Goal: Task Accomplishment & Management: Manage account settings

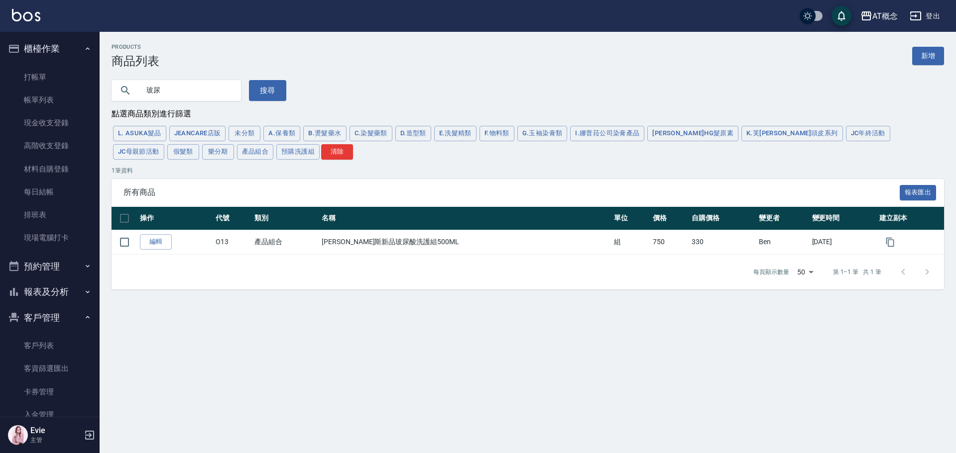
scroll to position [128, 0]
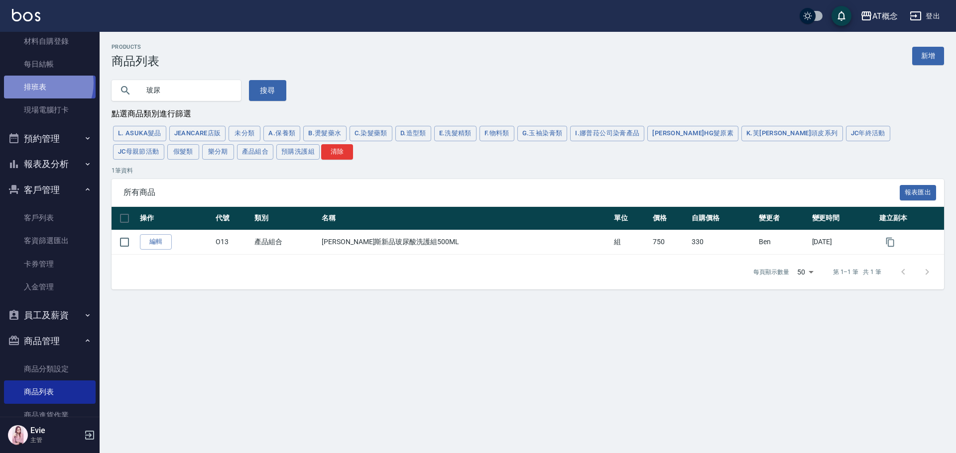
click at [39, 83] on link "排班表" at bounding box center [50, 87] width 92 height 23
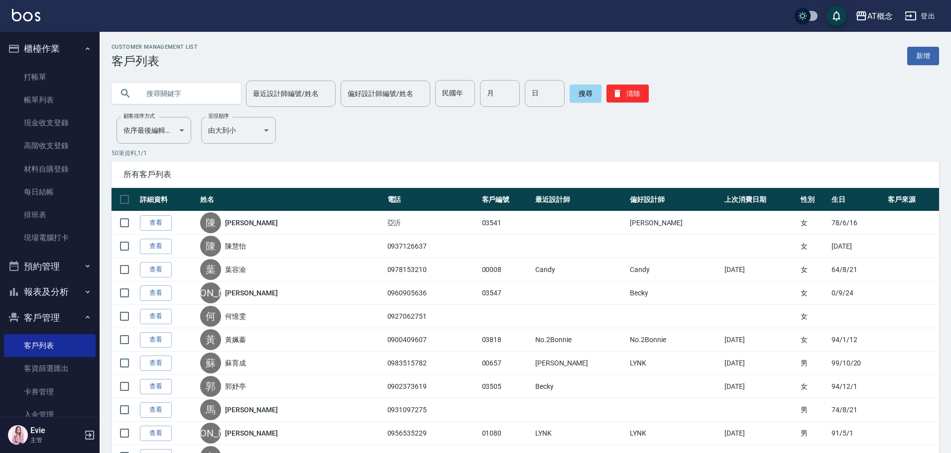
click at [185, 95] on input "text" at bounding box center [186, 93] width 94 height 27
type input "ㄍ"
type input "[PERSON_NAME]"
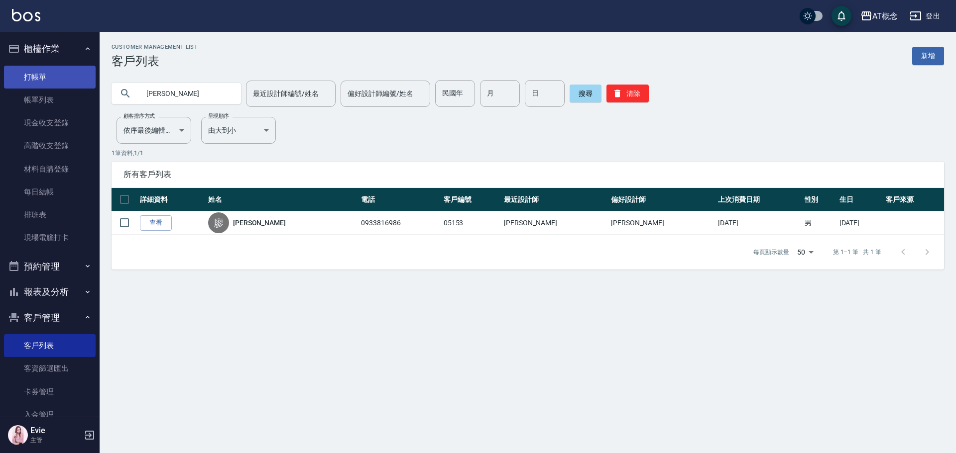
click at [48, 80] on link "打帳單" at bounding box center [50, 77] width 92 height 23
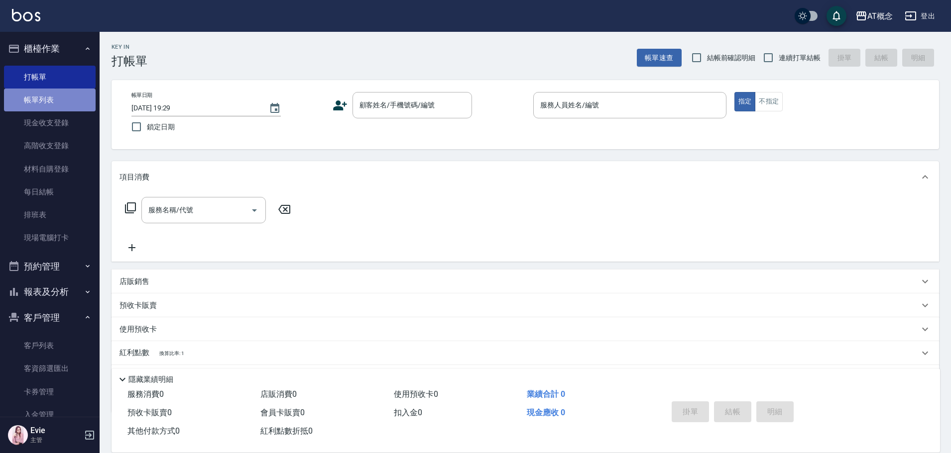
click at [50, 101] on link "帳單列表" at bounding box center [50, 100] width 92 height 23
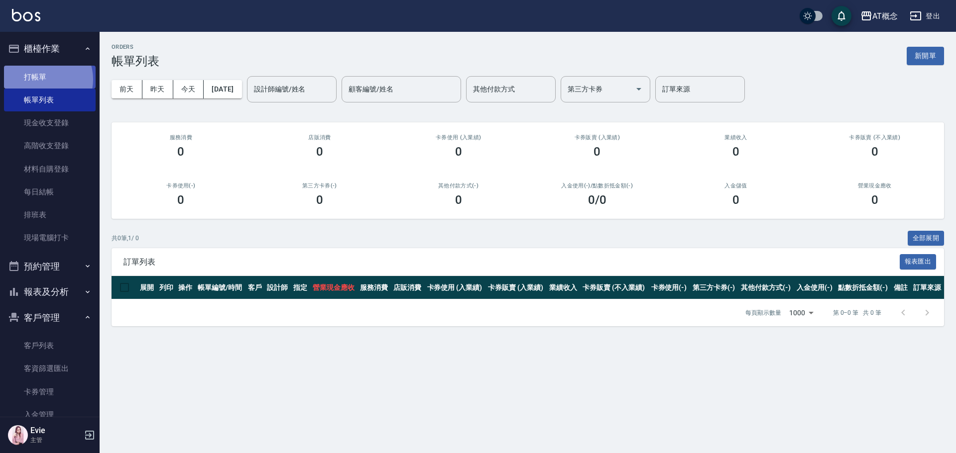
click at [44, 79] on link "打帳單" at bounding box center [50, 77] width 92 height 23
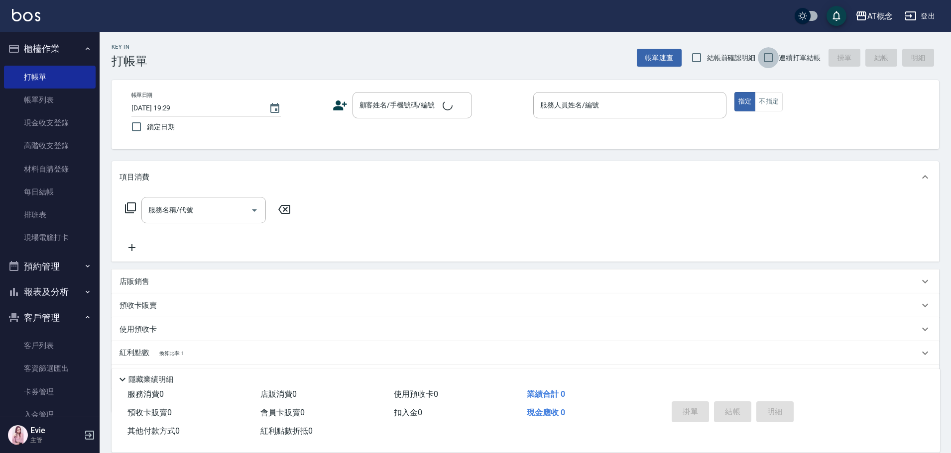
click at [774, 57] on input "連續打單結帳" at bounding box center [768, 57] width 21 height 21
checkbox input "true"
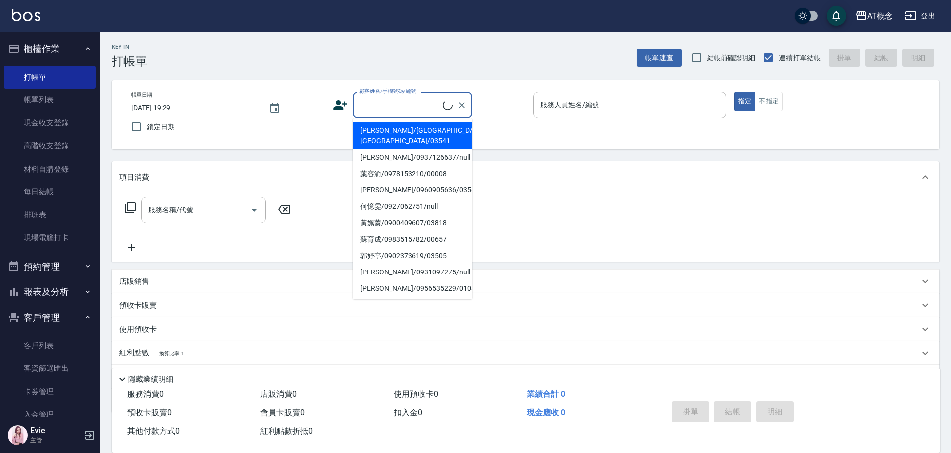
click at [412, 103] on input "顧客姓名/手機號碼/編號" at bounding box center [400, 105] width 86 height 17
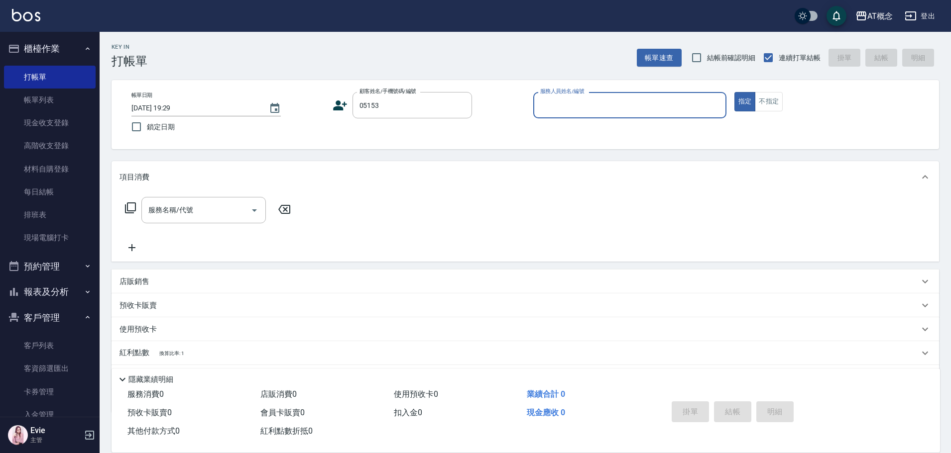
type input "[PERSON_NAME]/0933816986/05153"
type input "Anson-3"
click at [734, 92] on button "指定" at bounding box center [744, 101] width 21 height 19
type button "true"
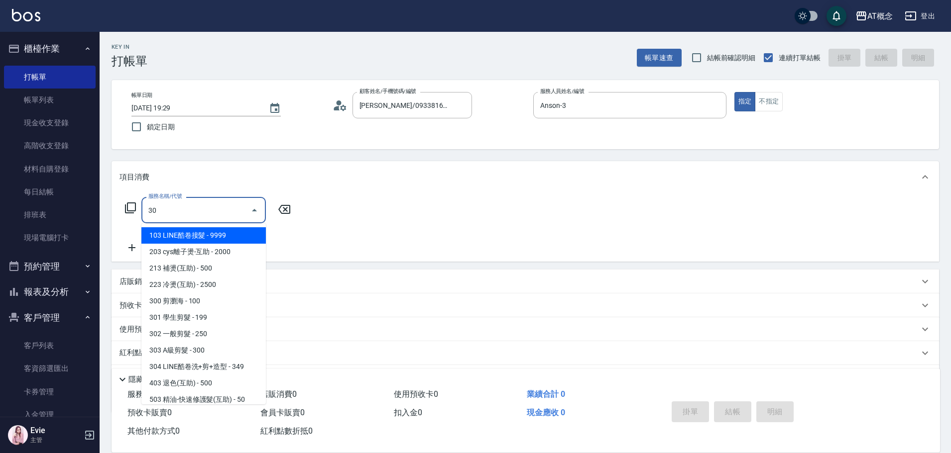
type input "303"
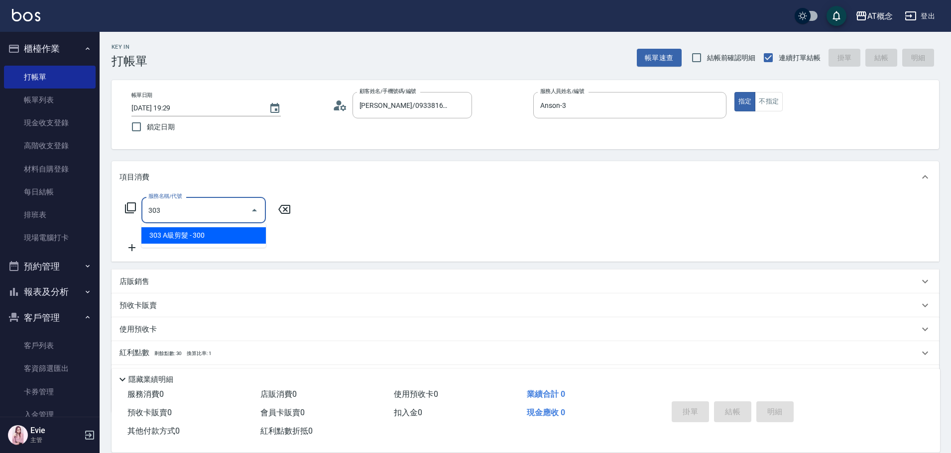
type input "30"
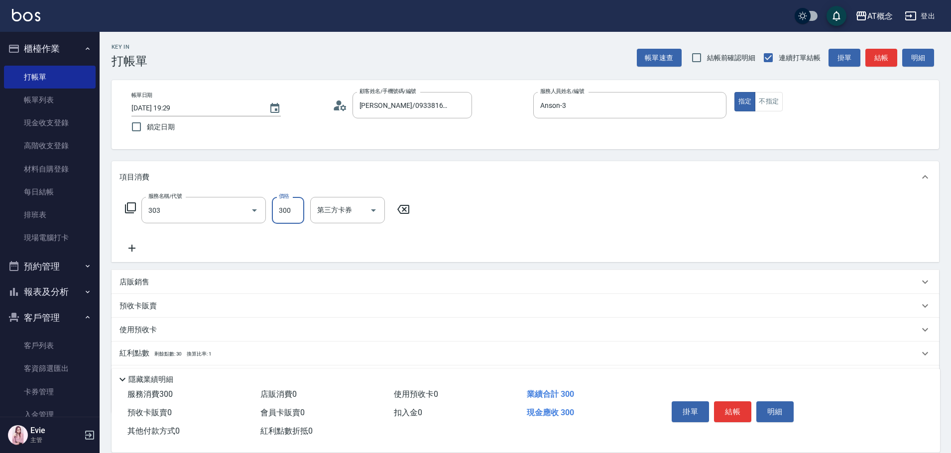
type input "303 A級剪髮(303)"
type input "0"
type input "35"
type input "30"
type input "350"
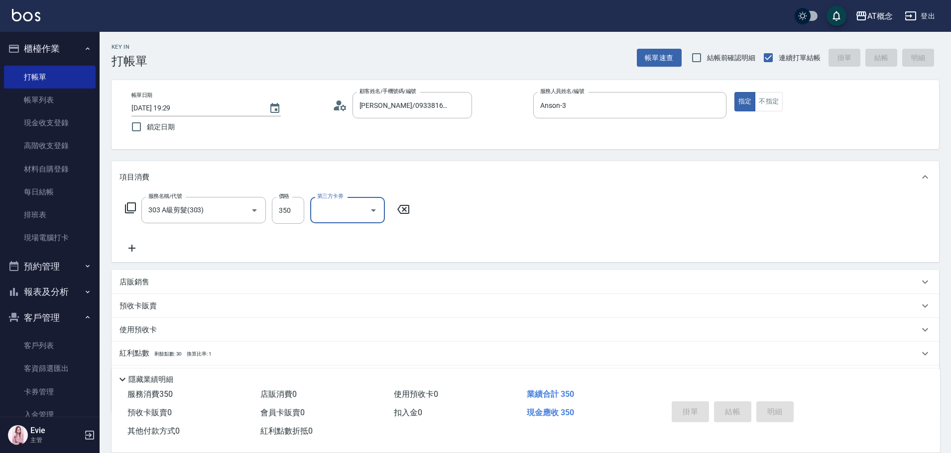
type input "0"
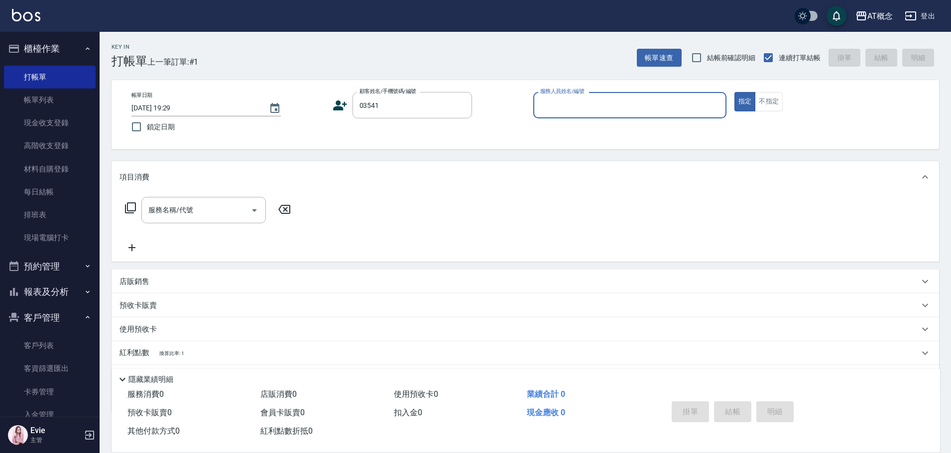
type input "[PERSON_NAME]/[GEOGRAPHIC_DATA][GEOGRAPHIC_DATA]/03541"
type input "Anson-3"
click at [734, 92] on button "指定" at bounding box center [744, 101] width 21 height 19
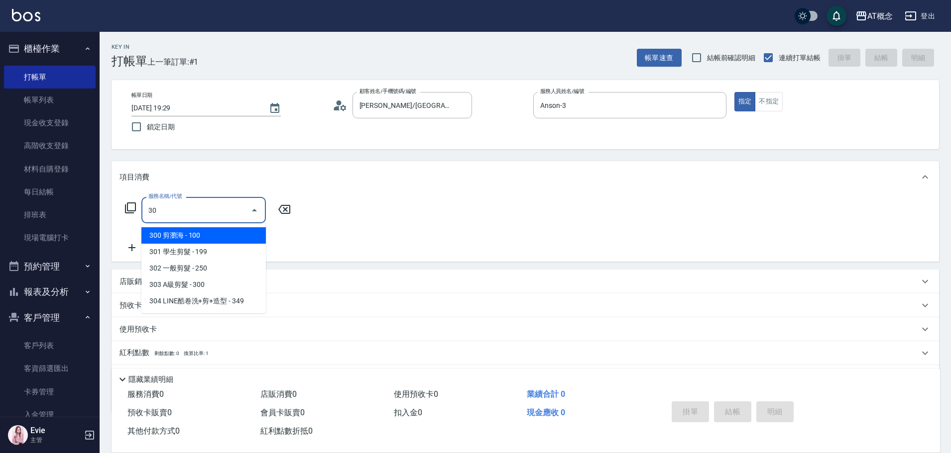
type input "303"
type input "30"
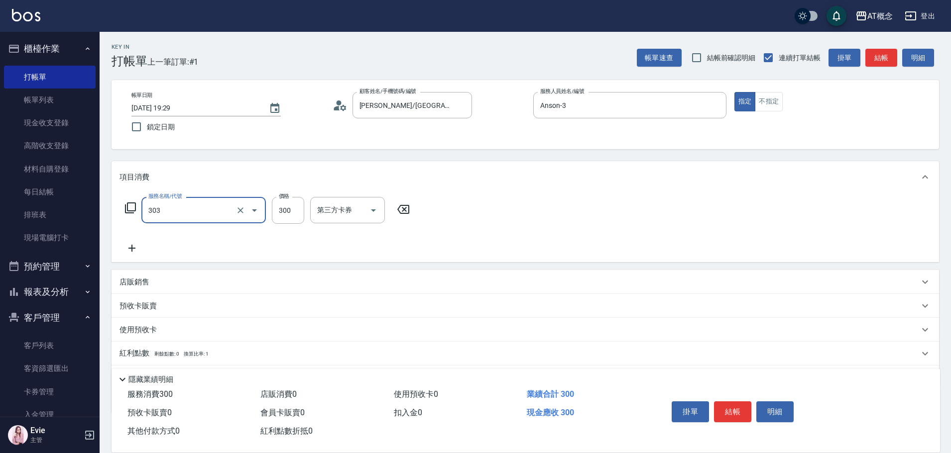
type input "303 A級剪髮(303)"
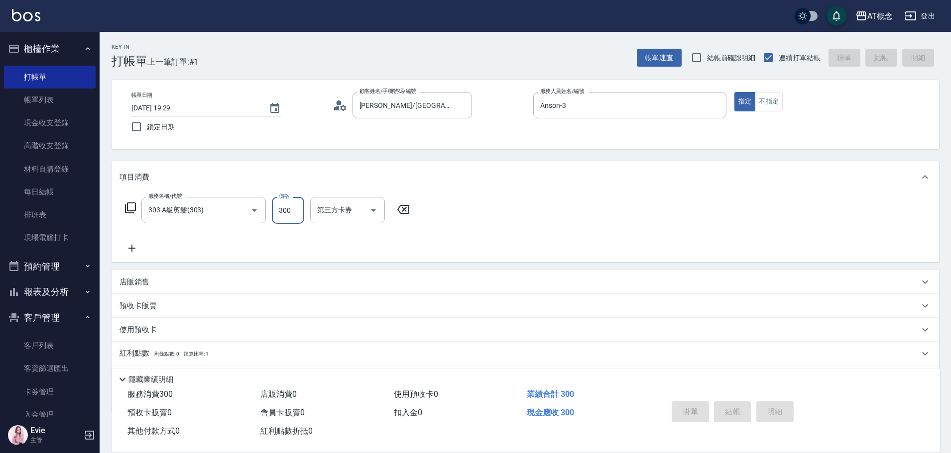
type input "[DATE] 19:30"
type input "0"
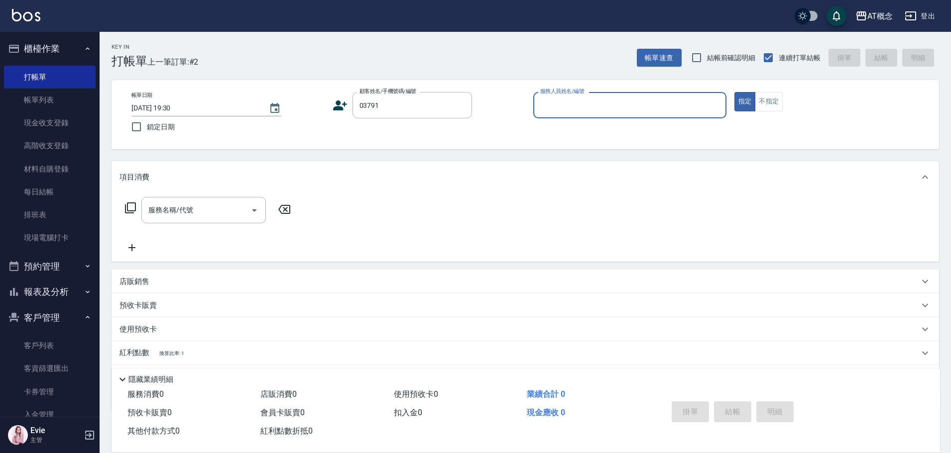
type input "[PERSON_NAME]/0921935376/03791"
type input "Becky-13"
click at [734, 92] on button "指定" at bounding box center [744, 101] width 21 height 19
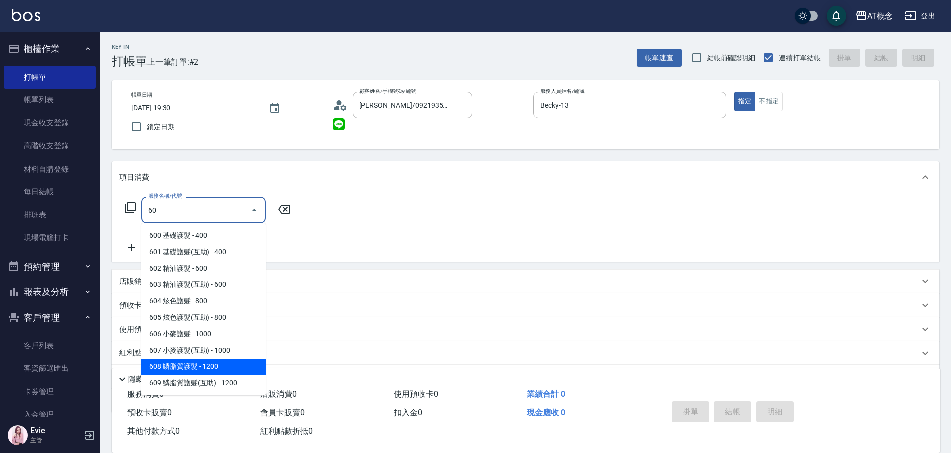
type input "608 鱗脂質護髮(608)"
type input "120"
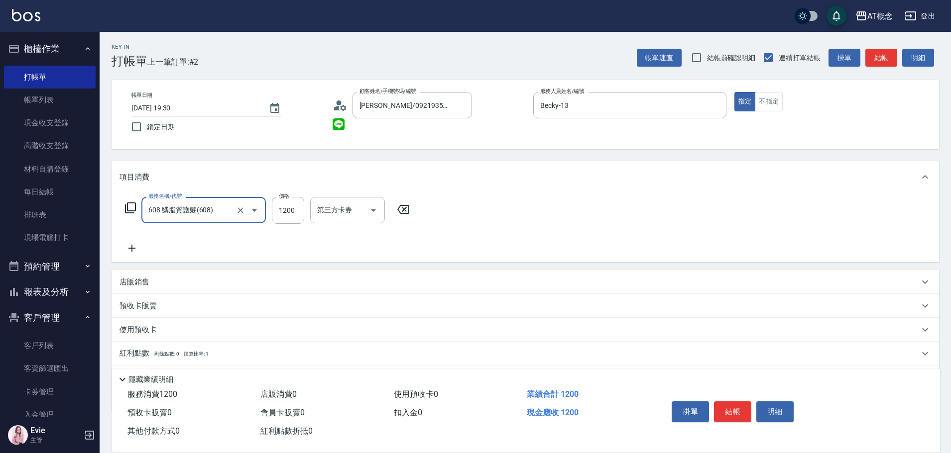
type input "608 鱗脂質護髮(608)"
type input "0"
type input "20"
type input "200"
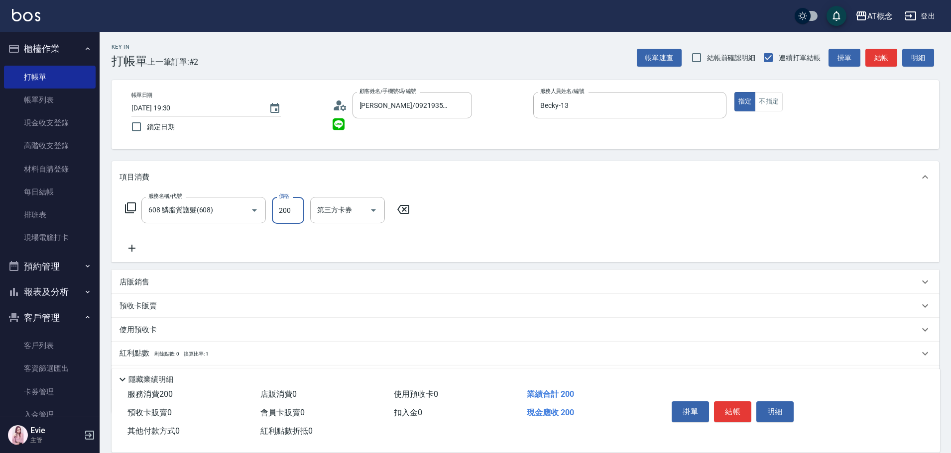
type input "200"
type input "2000"
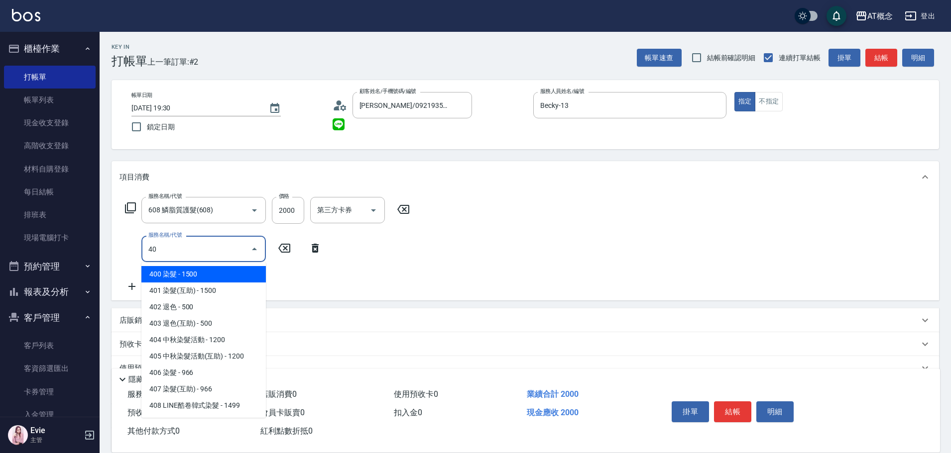
type input "401"
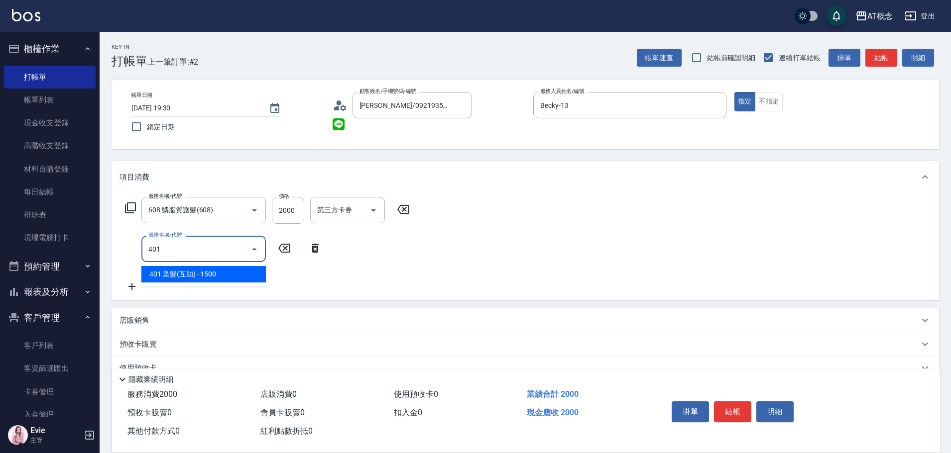
type input "350"
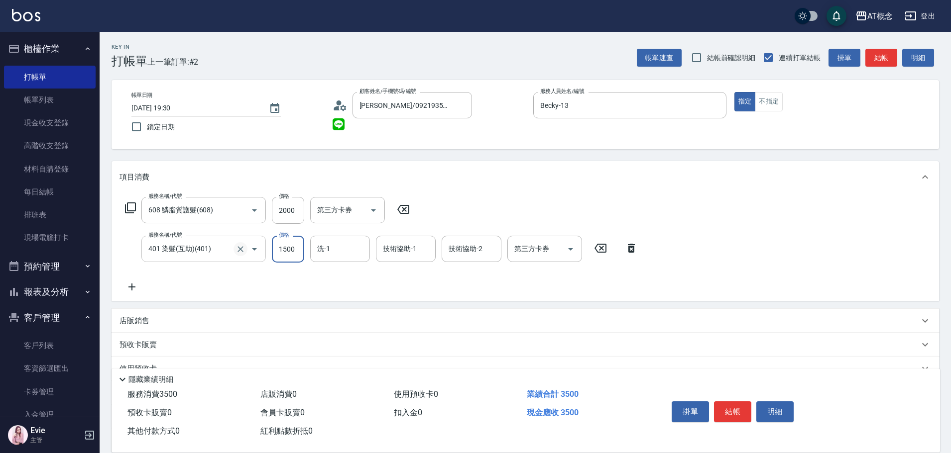
click at [240, 251] on icon "Clear" at bounding box center [240, 249] width 10 height 10
type input "401 染髮(互助)(401)"
click at [241, 250] on icon "Clear" at bounding box center [240, 249] width 10 height 10
type input "200"
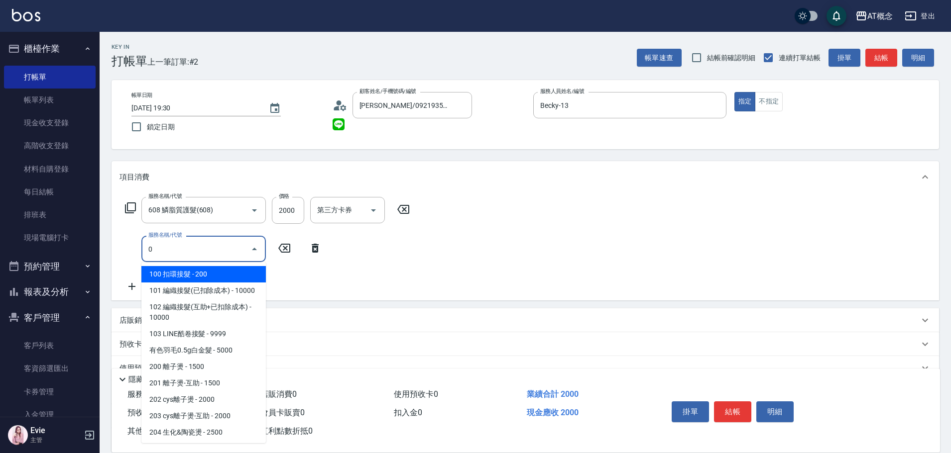
type input "00"
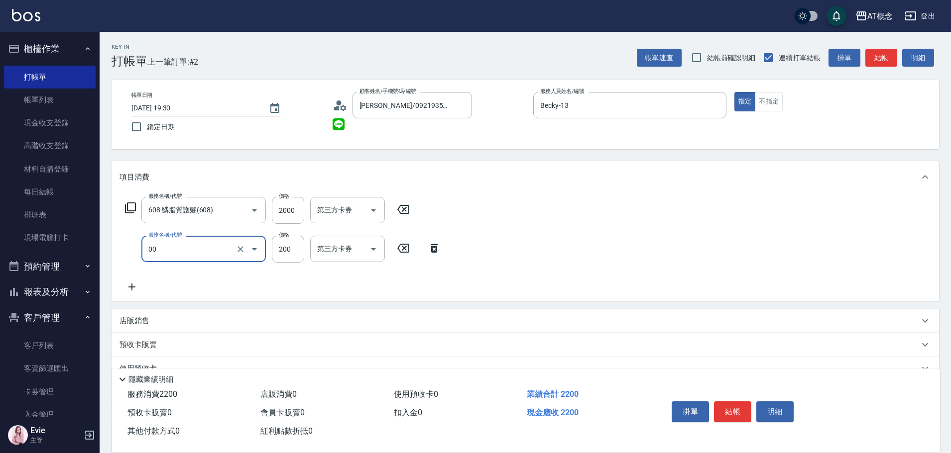
type input "220"
type input "100 扣環接髮(100)"
type input "200"
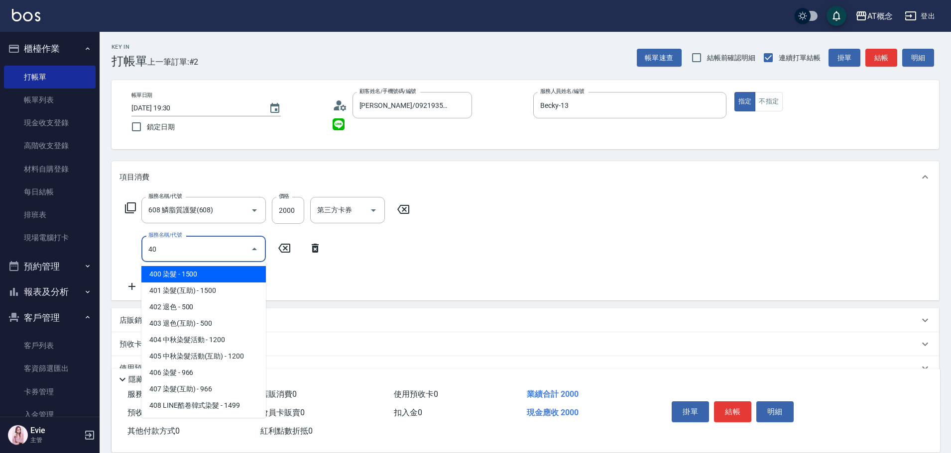
type input "400"
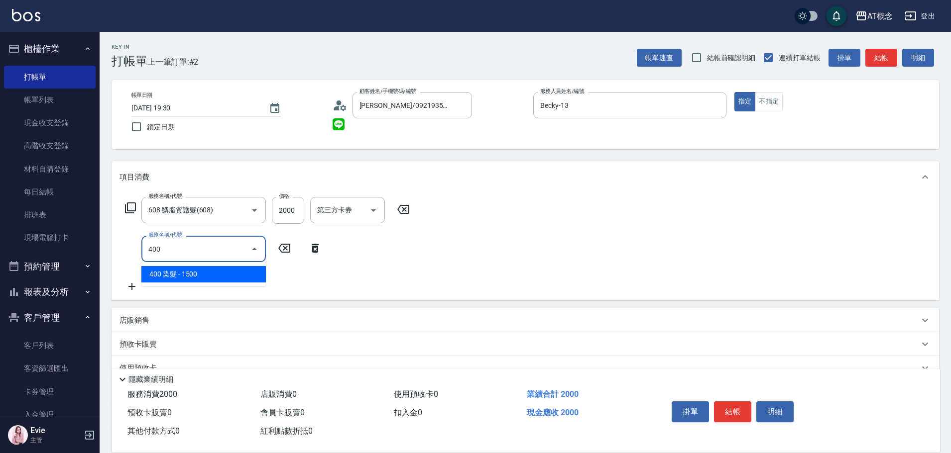
type input "350"
type input "400 染髮(400)"
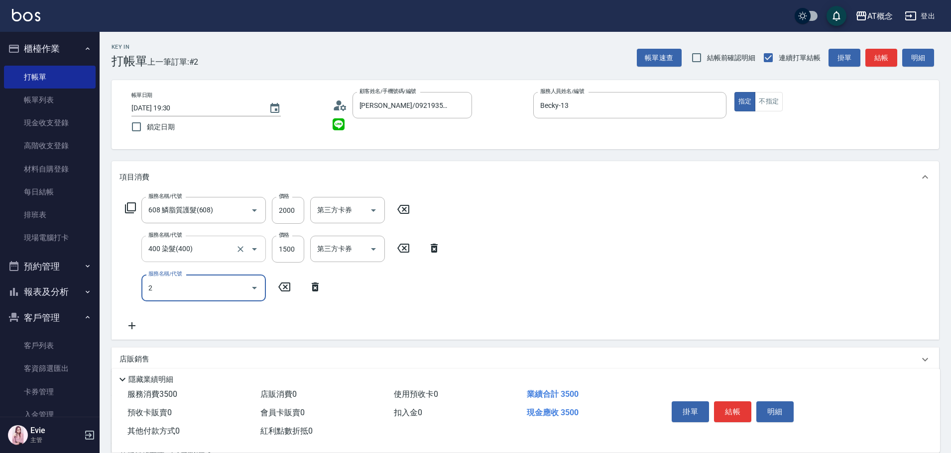
type input "20"
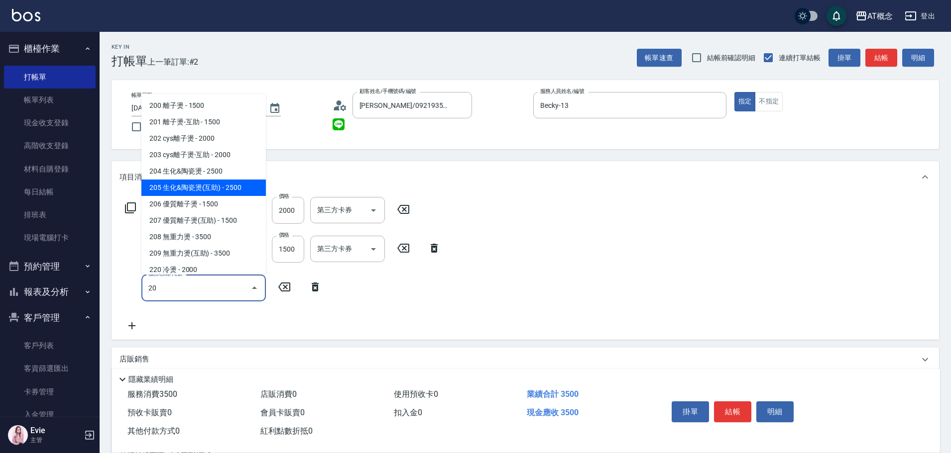
type input "600"
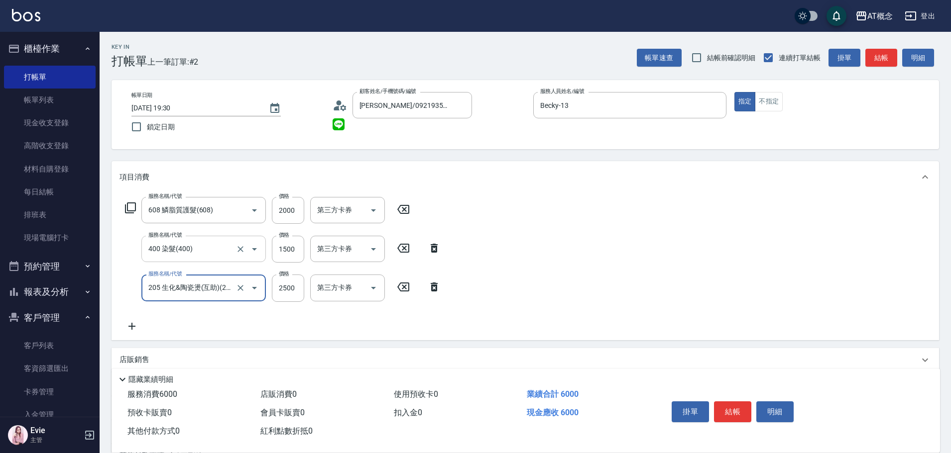
type input "205 生化&陶瓷燙(互助)(205)"
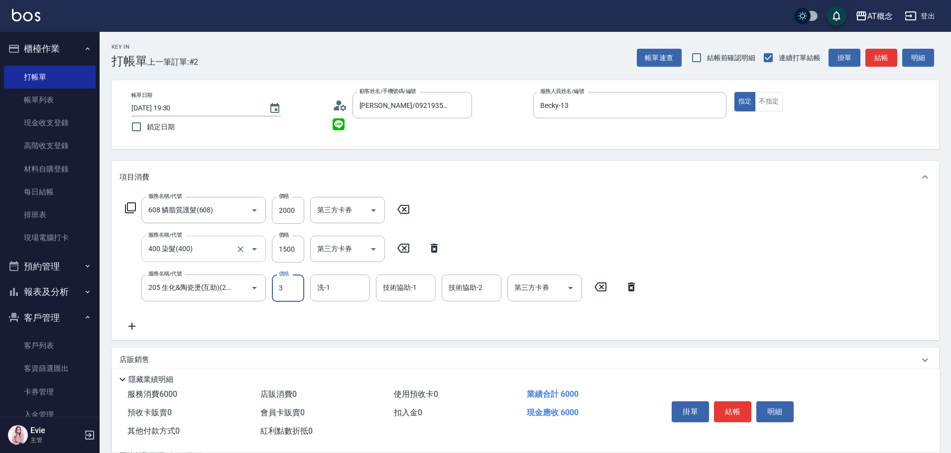
type input "32"
type input "350"
type input "320"
type input "670"
type input "3200"
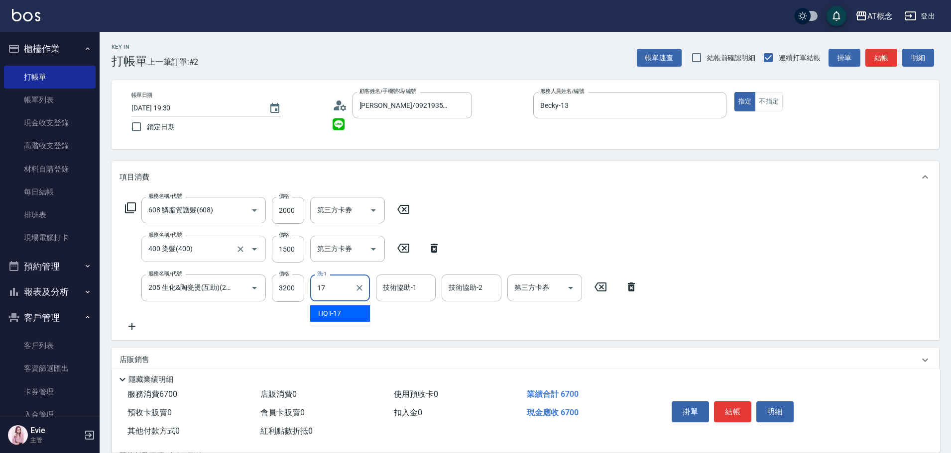
type input "HOT-17"
click at [290, 284] on input "3200" at bounding box center [288, 288] width 32 height 27
type input "350"
type input "30"
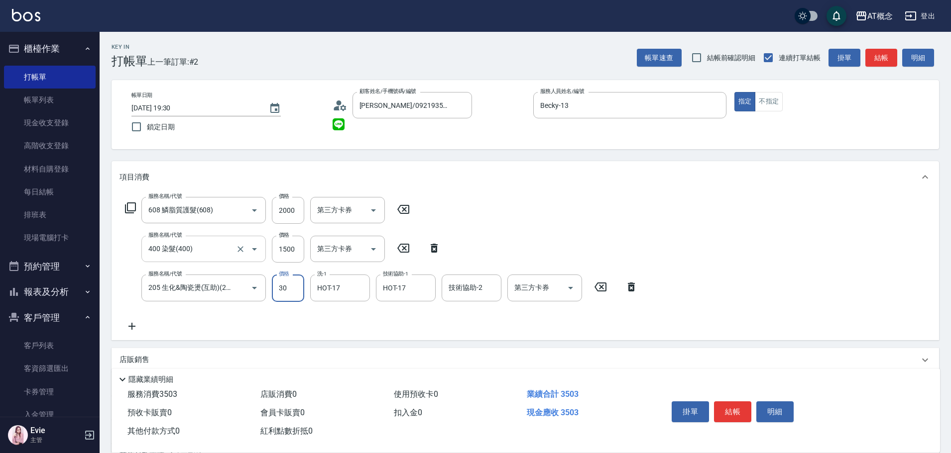
type input "380"
type input "300"
type input "650"
type input "3000"
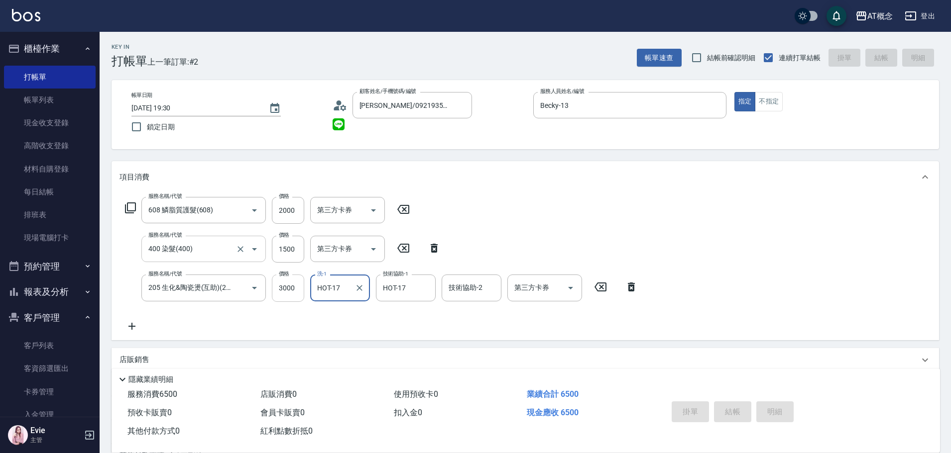
type input "0"
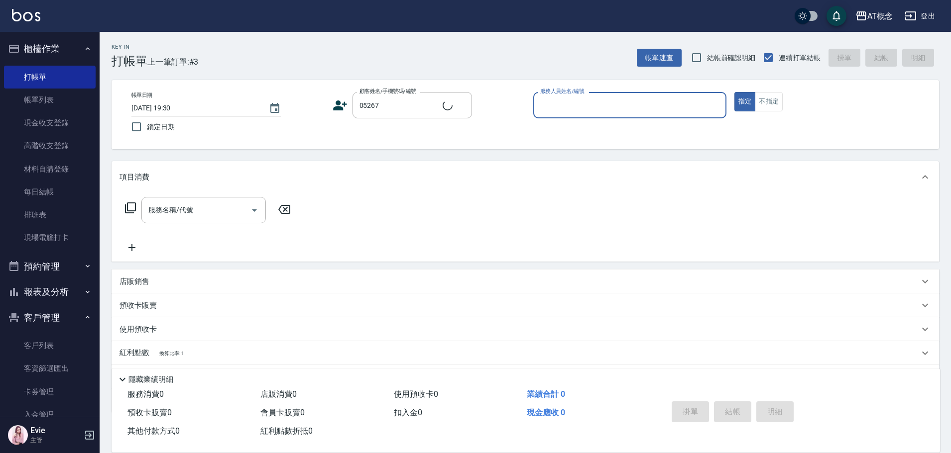
type input "趙芳潔/0956111166/05267"
type input "Becky-13"
click at [734, 92] on button "指定" at bounding box center [744, 101] width 21 height 19
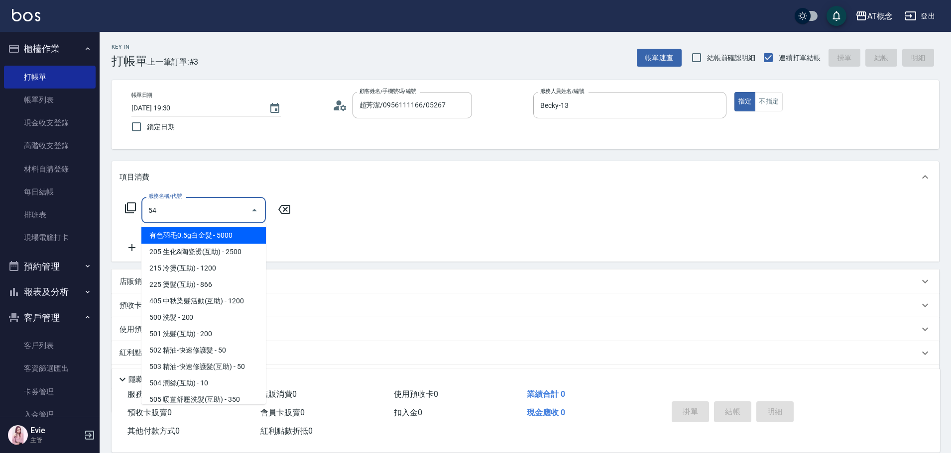
type input "5"
type input "500"
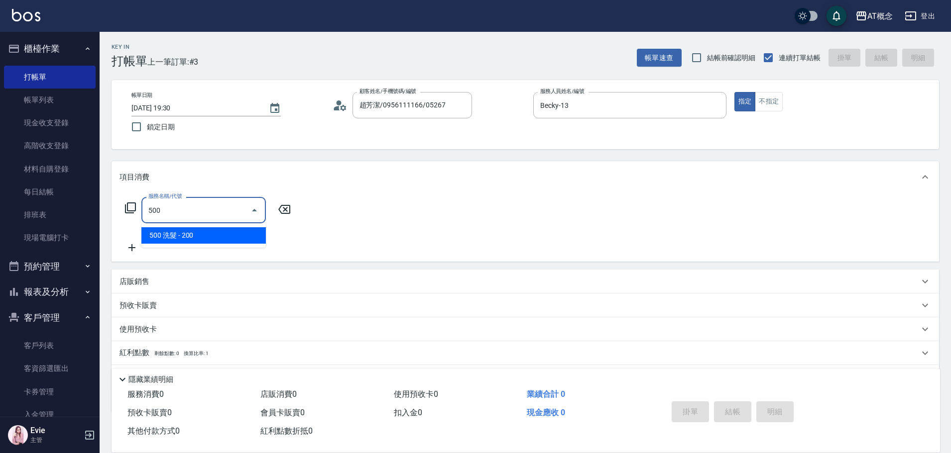
type input "20"
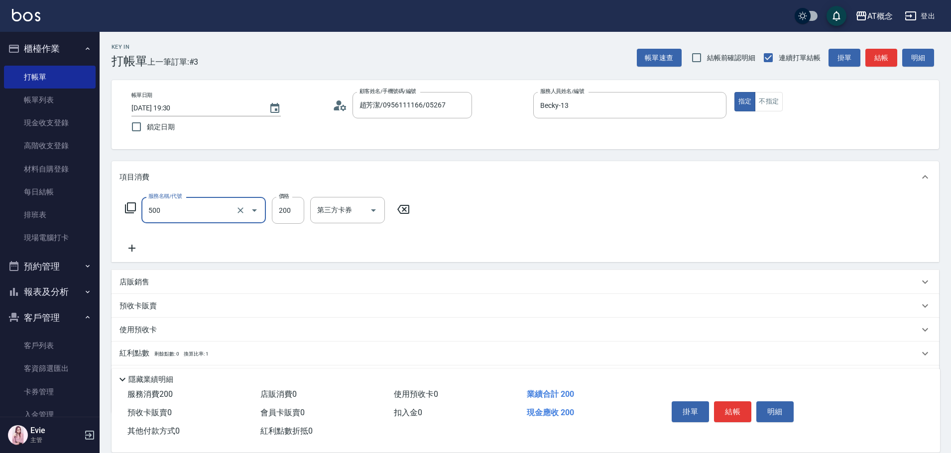
type input "500 洗髮(500)"
type input "0"
type input "25"
type input "20"
type input "250"
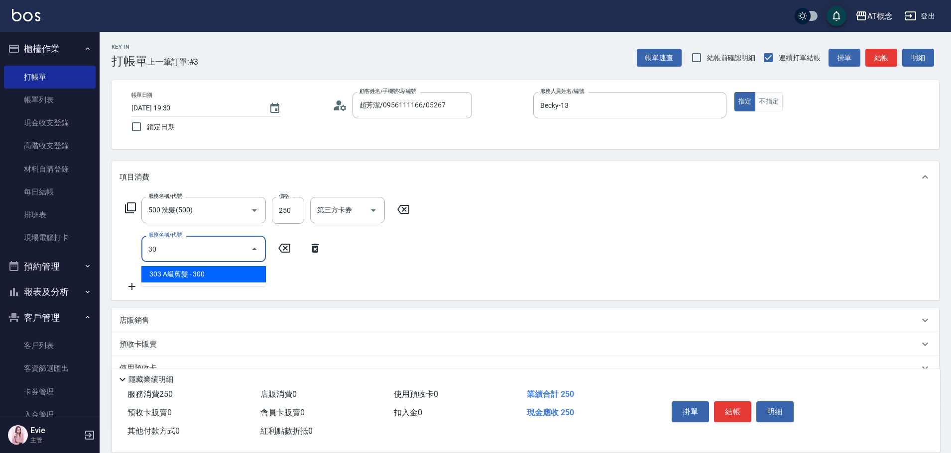
type input "303"
type input "50"
type input "303 A級剪髮(303)"
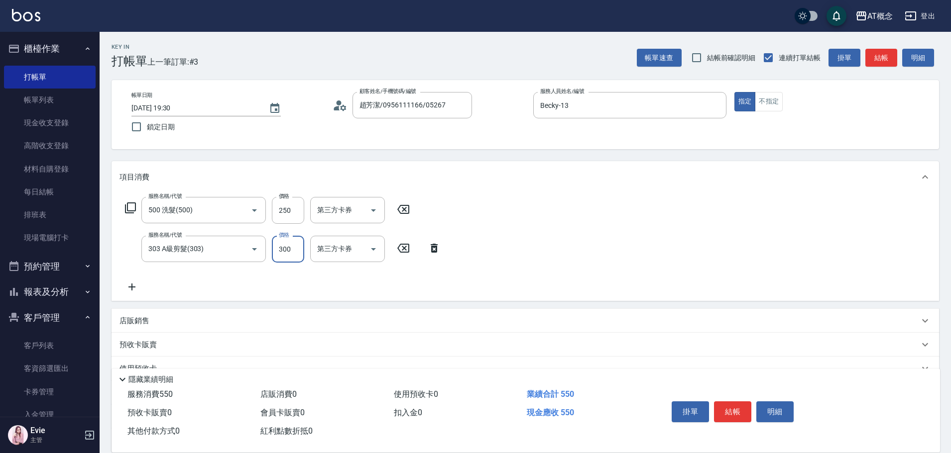
type input "20"
type input "40"
type input "60"
type input "400"
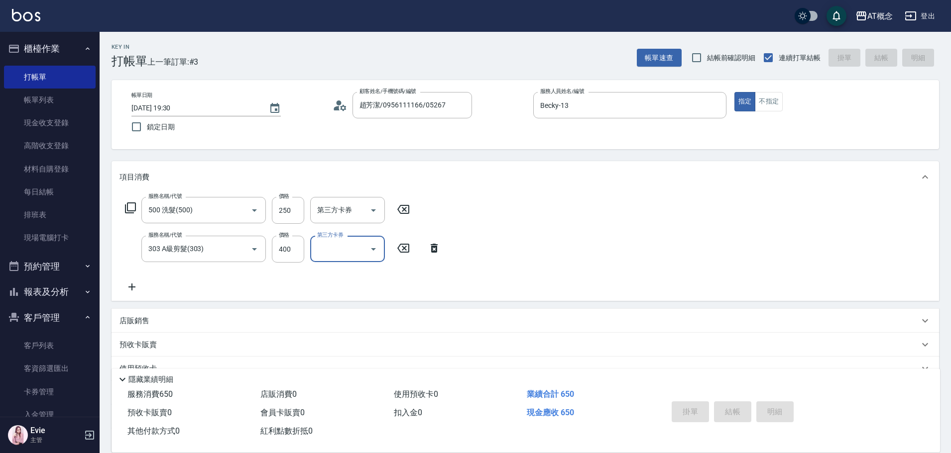
type input "[DATE] 19:31"
type input "0"
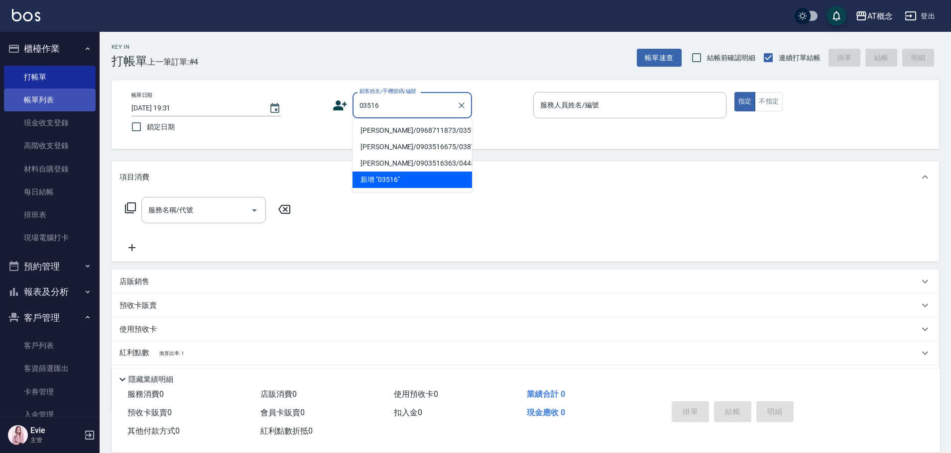
type input "03516"
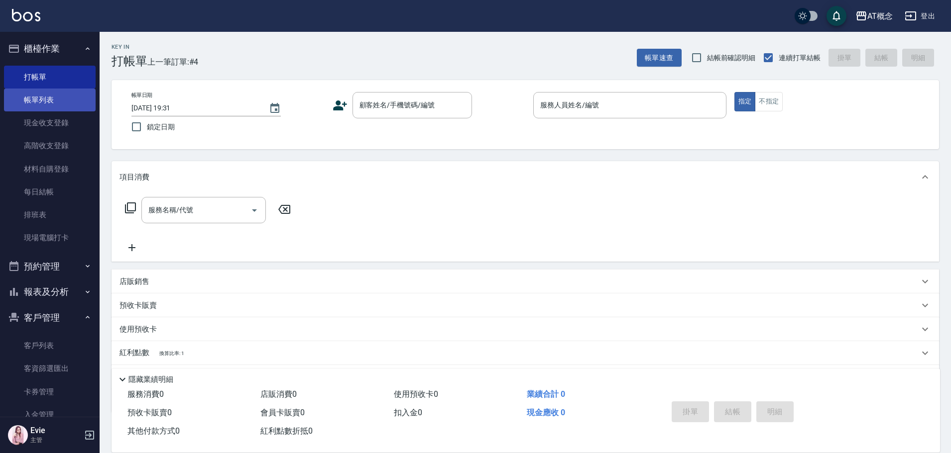
click at [42, 98] on link "帳單列表" at bounding box center [50, 100] width 92 height 23
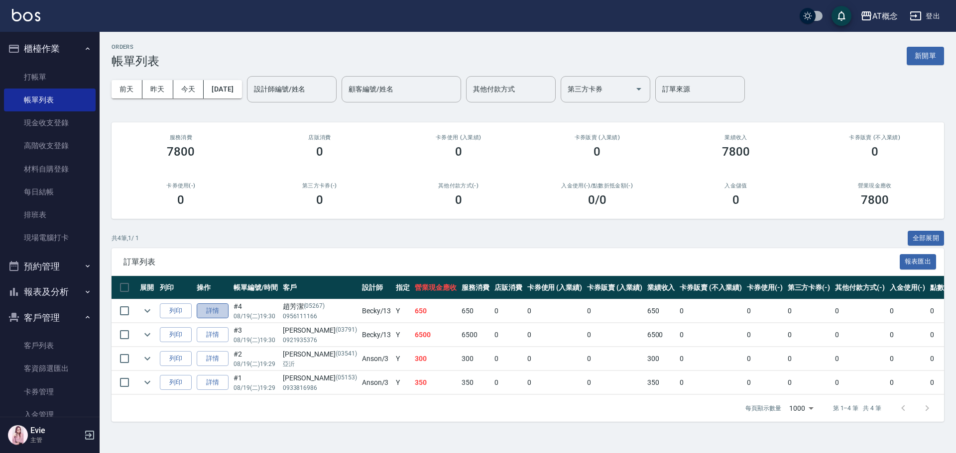
click at [210, 310] on link "詳情" at bounding box center [213, 311] width 32 height 15
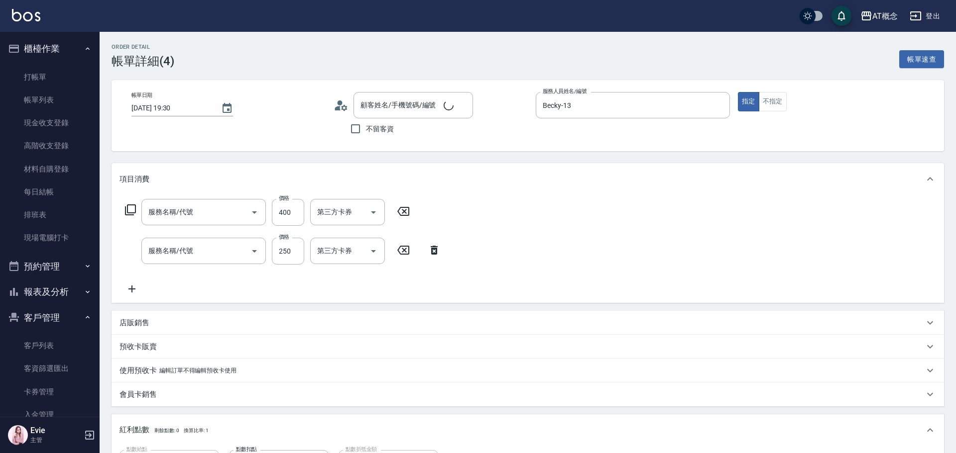
type input "[DATE] 19:30"
type input "Becky-13"
type input "60"
type input "303 A級剪髮(303)"
type input "500 洗髮(500)"
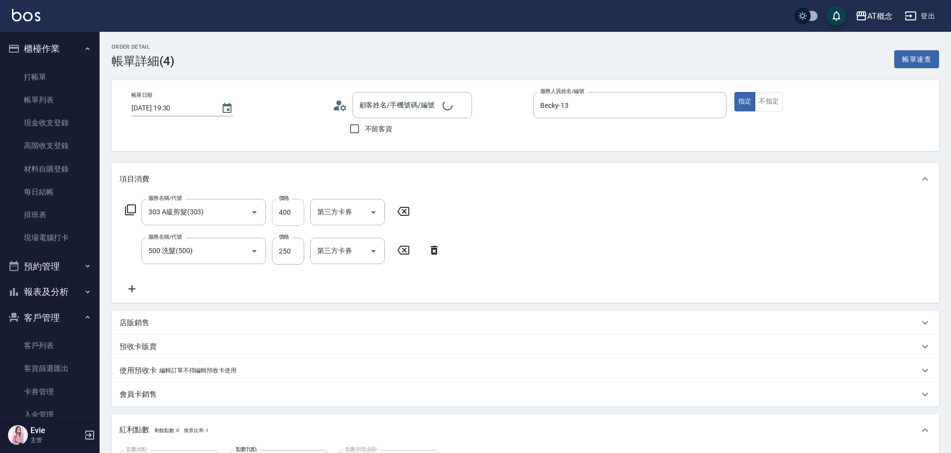
type input "趙芳潔/0956111166/05267"
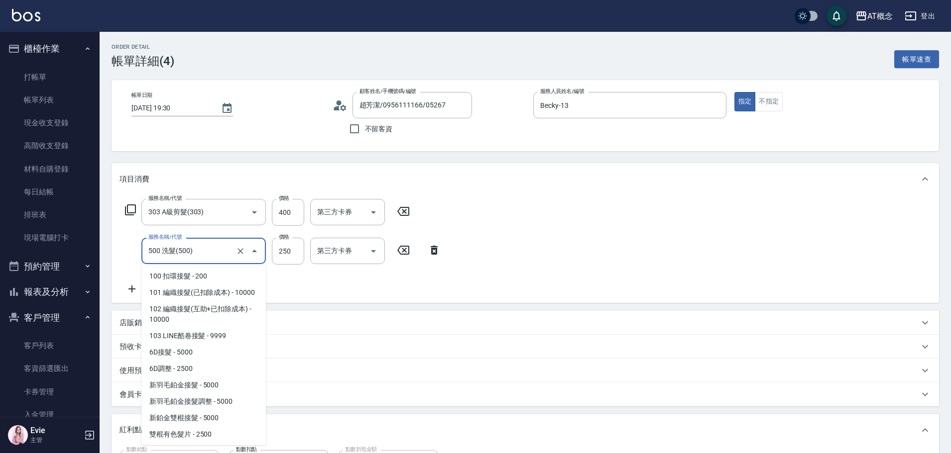
click at [216, 250] on input "500 洗髮(500)" at bounding box center [190, 250] width 88 height 17
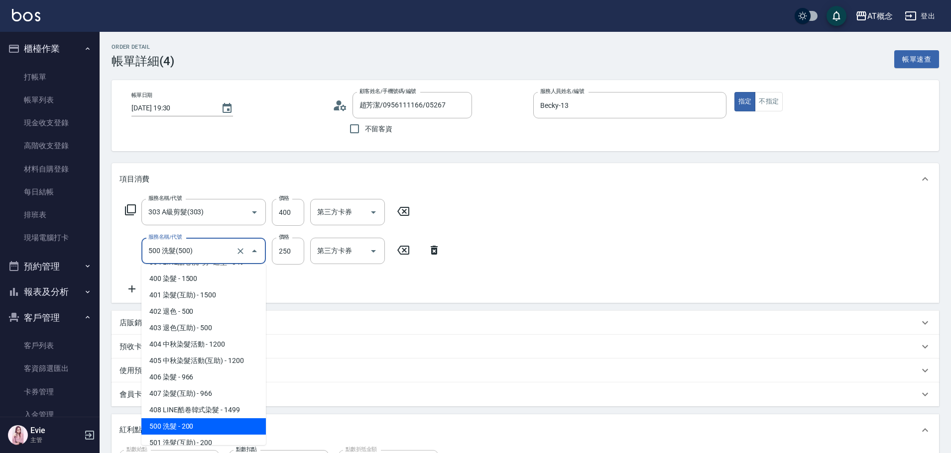
type input "40"
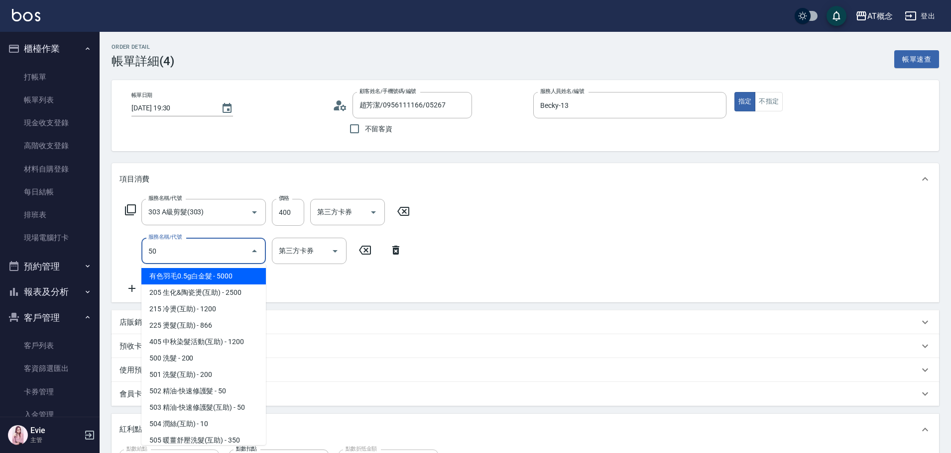
type input "501"
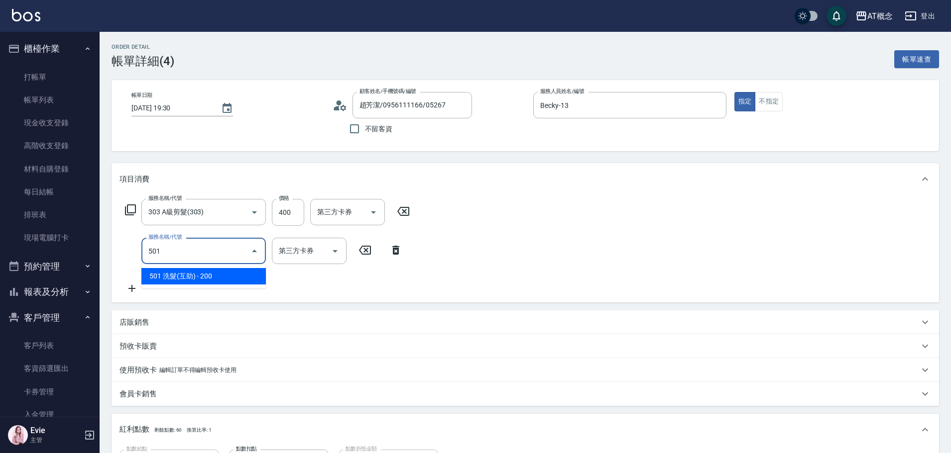
type input "60"
type input "501 洗髮(互助)(501)"
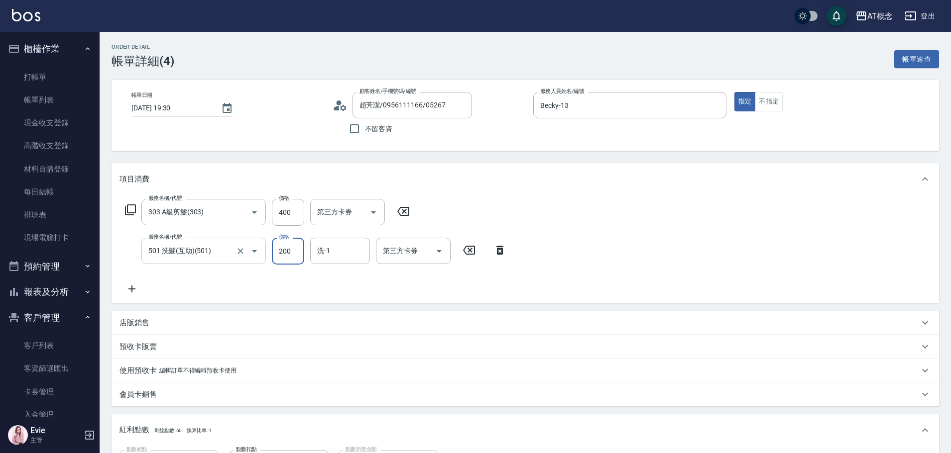
type input "40"
type input "250"
type input "60"
type input "250"
type input "HOT-17"
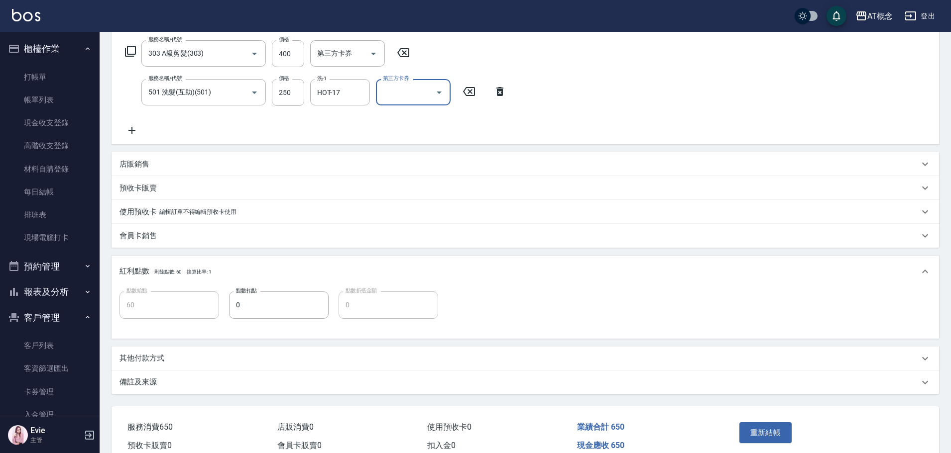
scroll to position [199, 0]
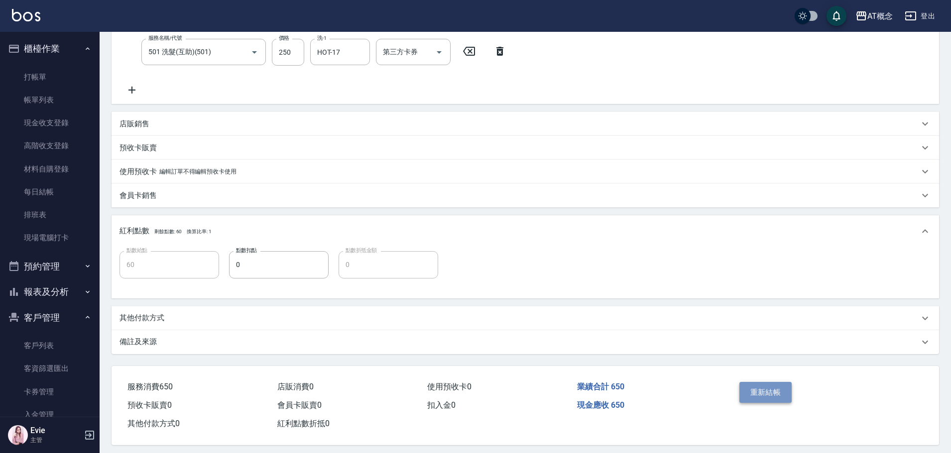
click at [768, 393] on button "重新結帳" at bounding box center [765, 392] width 53 height 21
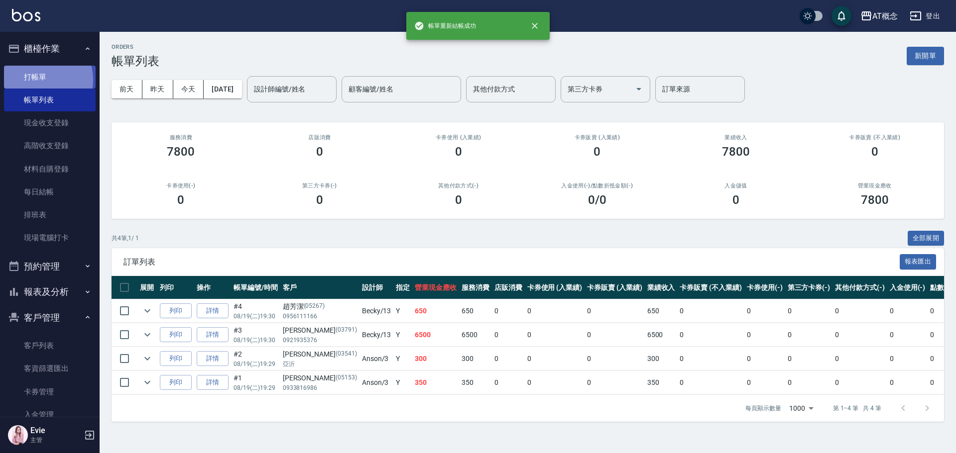
click at [35, 80] on link "打帳單" at bounding box center [50, 77] width 92 height 23
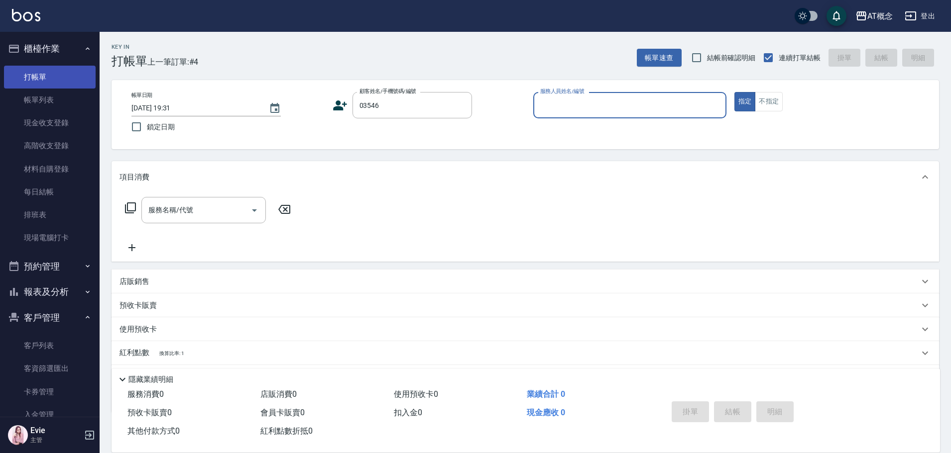
type input "[PERSON_NAME]/0968765133/03546"
type input "Kiki-9"
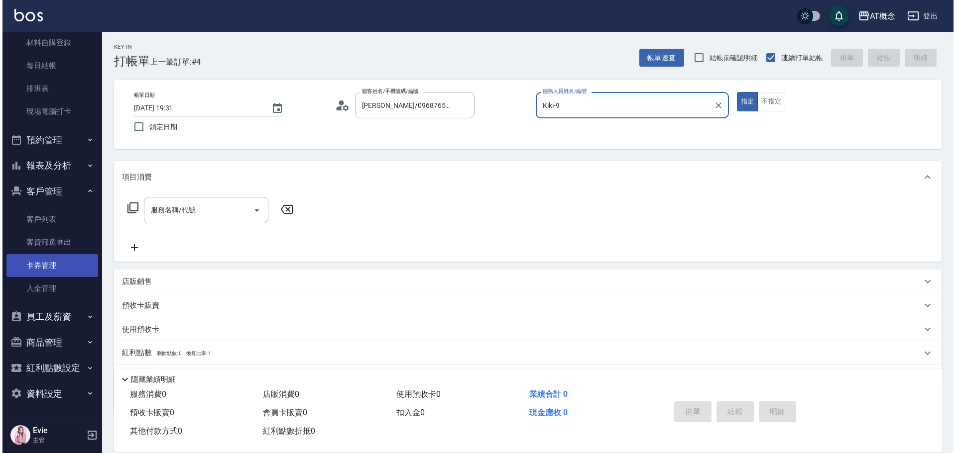
scroll to position [128, 0]
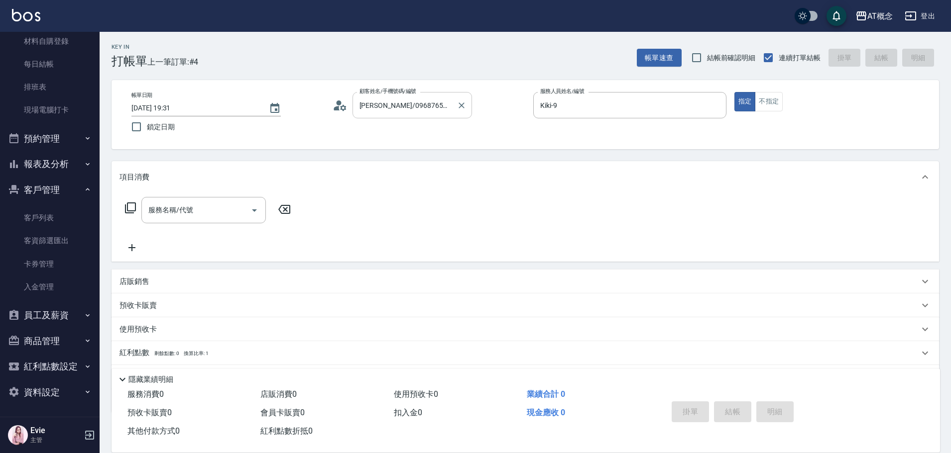
click at [458, 105] on icon "Clear" at bounding box center [461, 106] width 10 height 10
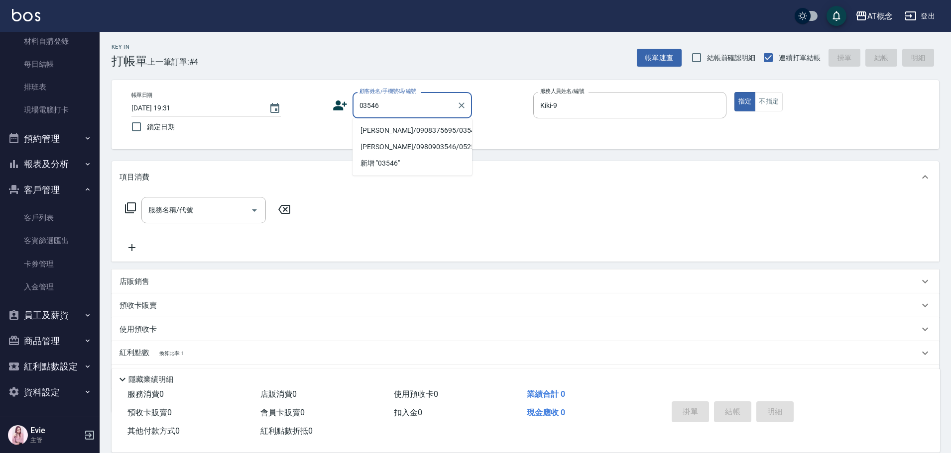
type input "[PERSON_NAME]/0908375695/03546"
type input "Anson-3"
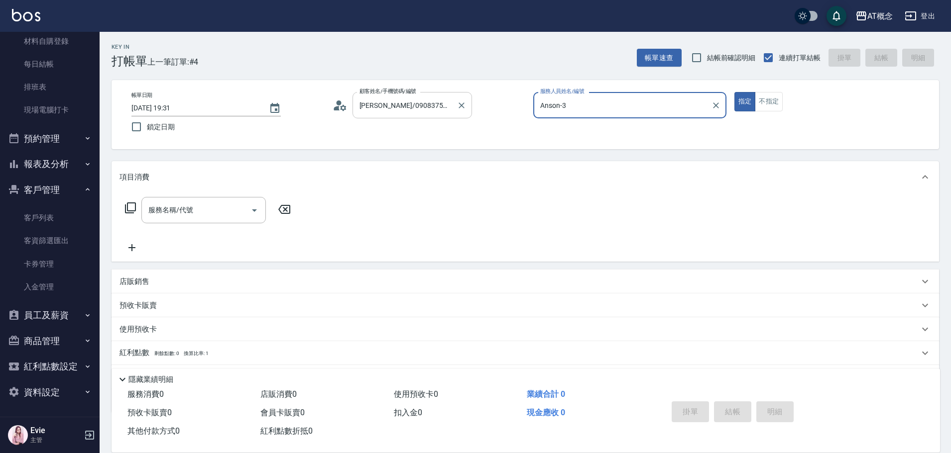
click at [734, 92] on button "指定" at bounding box center [744, 101] width 21 height 19
type button "true"
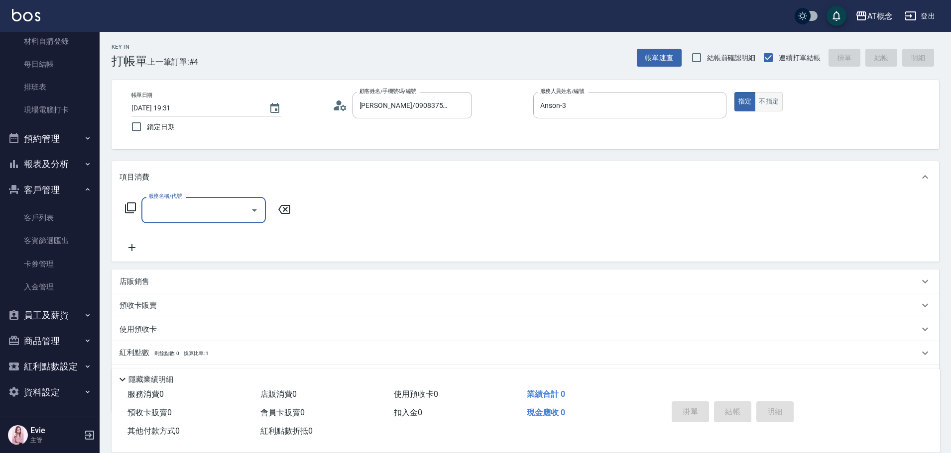
click at [767, 99] on button "不指定" at bounding box center [769, 101] width 28 height 19
click at [154, 219] on input "服務名稱/代號" at bounding box center [196, 210] width 101 height 17
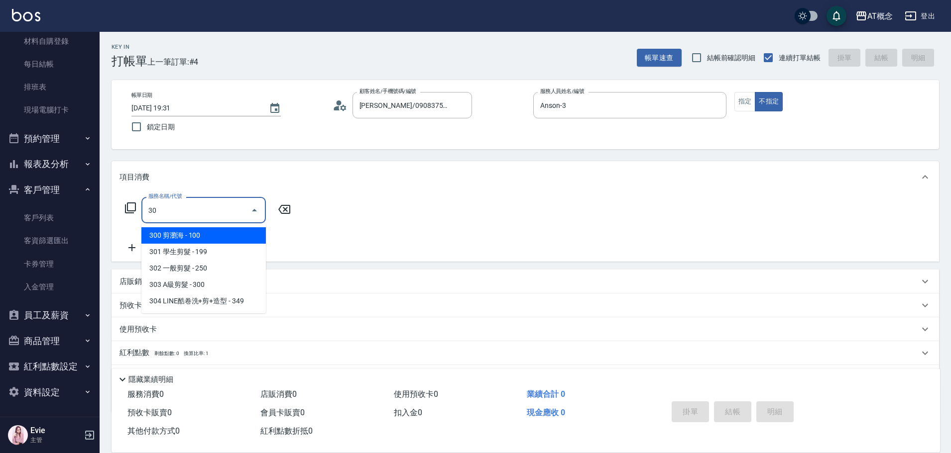
type input "302"
type input "20"
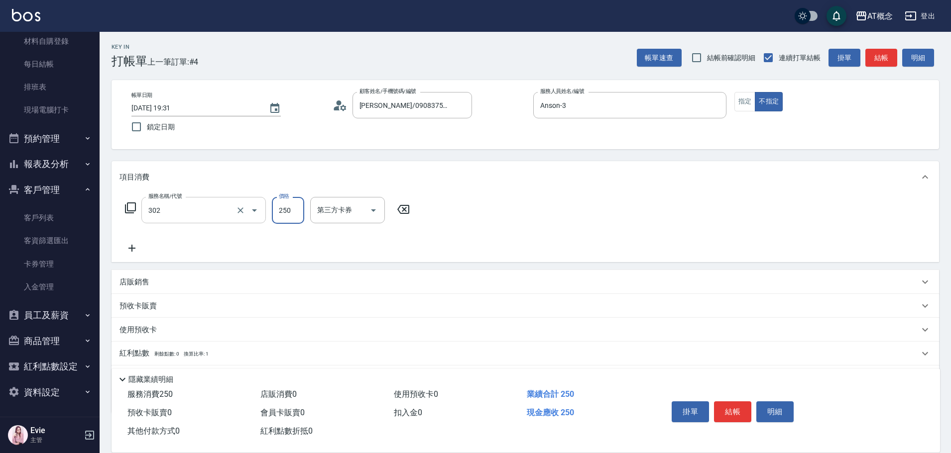
type input "302 一般剪髮(302)"
type input "[DATE] 19:32"
type input "0"
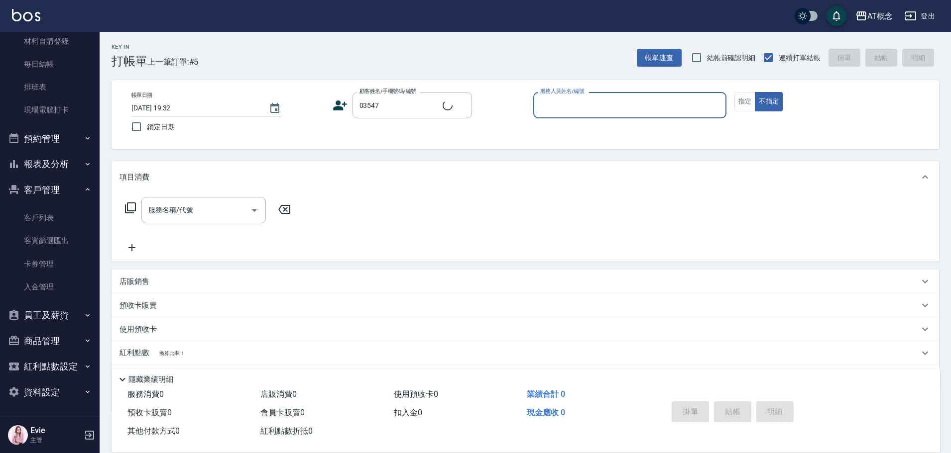
type input "[PERSON_NAME]/0960905636/03547"
type input "Becky-13"
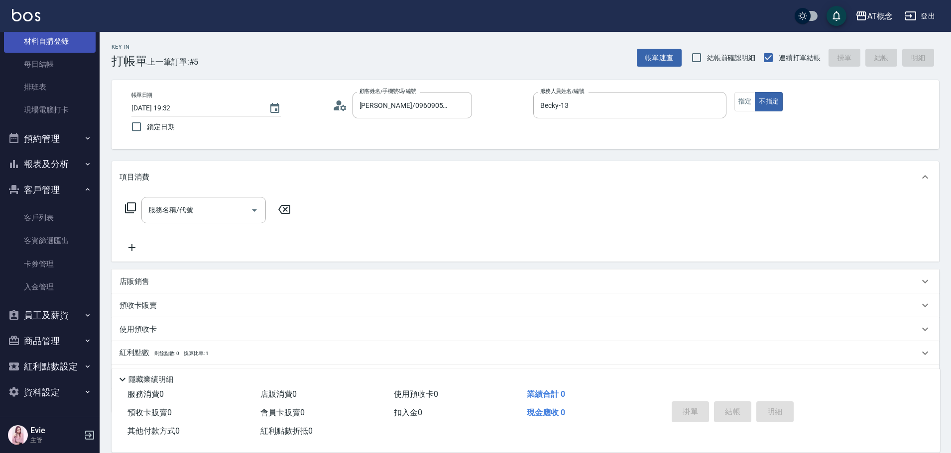
click at [55, 44] on link "材料自購登錄" at bounding box center [50, 41] width 92 height 23
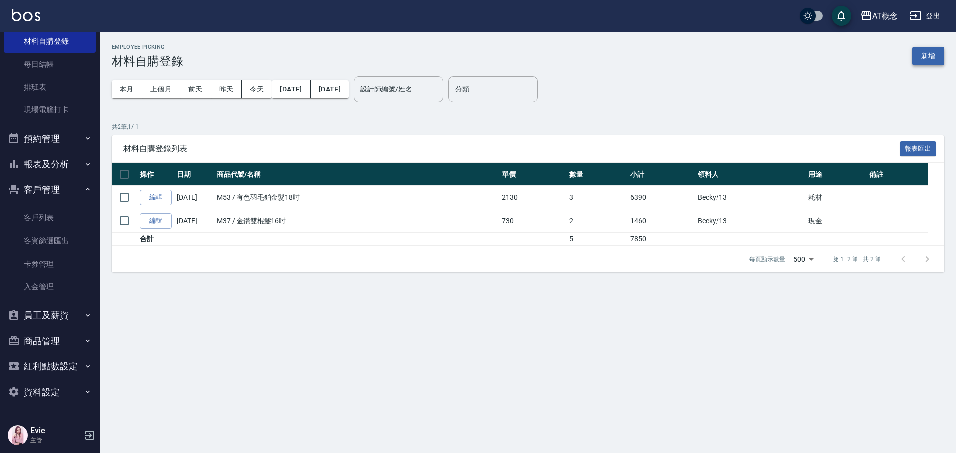
click at [929, 58] on button "新增" at bounding box center [928, 56] width 32 height 18
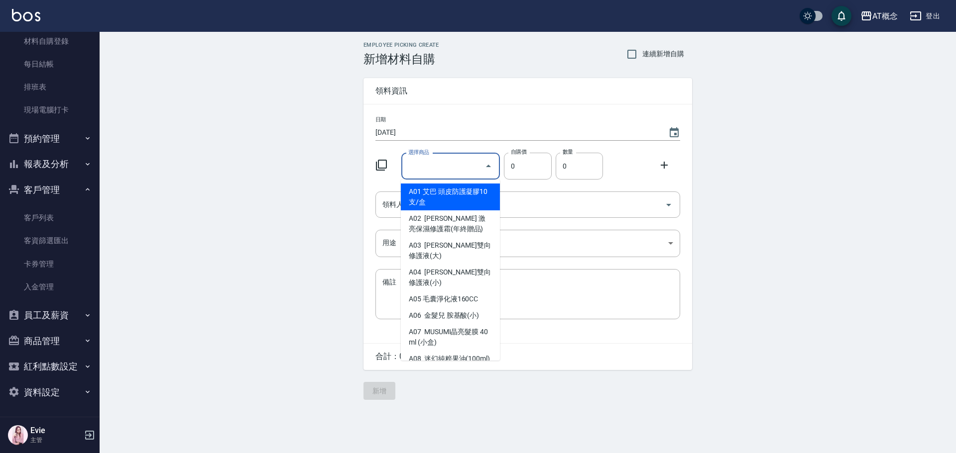
click at [466, 160] on input "選擇商品" at bounding box center [443, 166] width 75 height 17
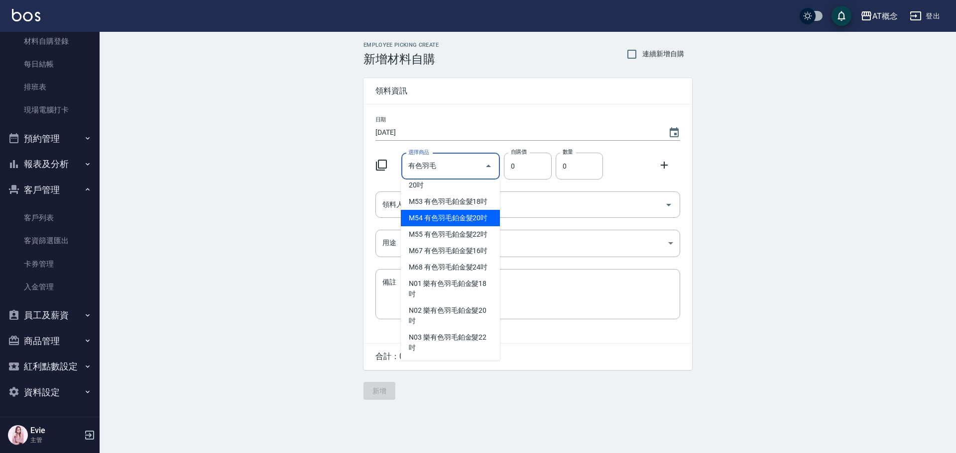
scroll to position [50, 0]
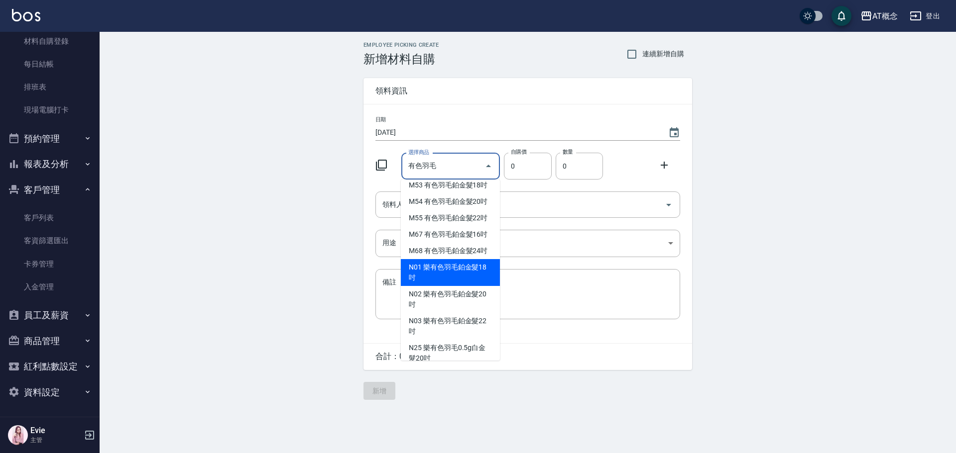
click at [476, 286] on li "N01 樂有色羽毛鉑金髮18吋" at bounding box center [450, 272] width 99 height 27
type input "樂有色羽毛鉑金髮18吋"
type input "2130"
type input "1"
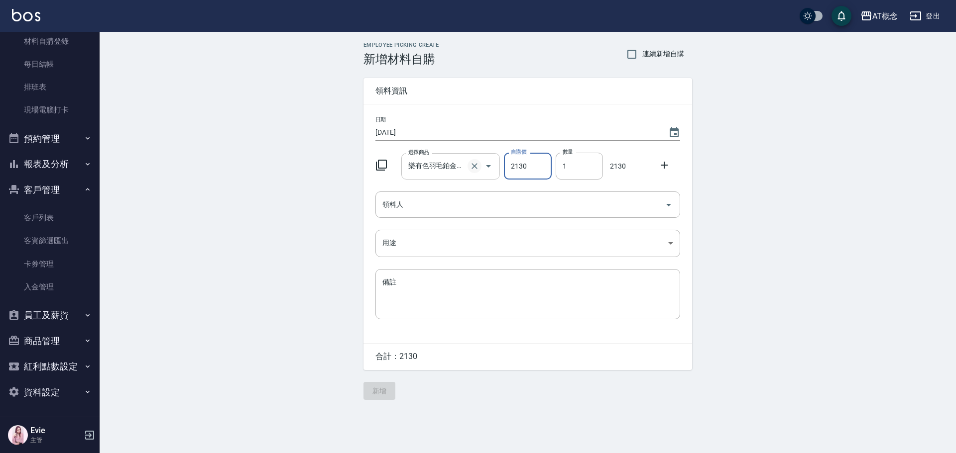
click at [473, 165] on icon "Clear" at bounding box center [474, 166] width 6 height 6
type input "0"
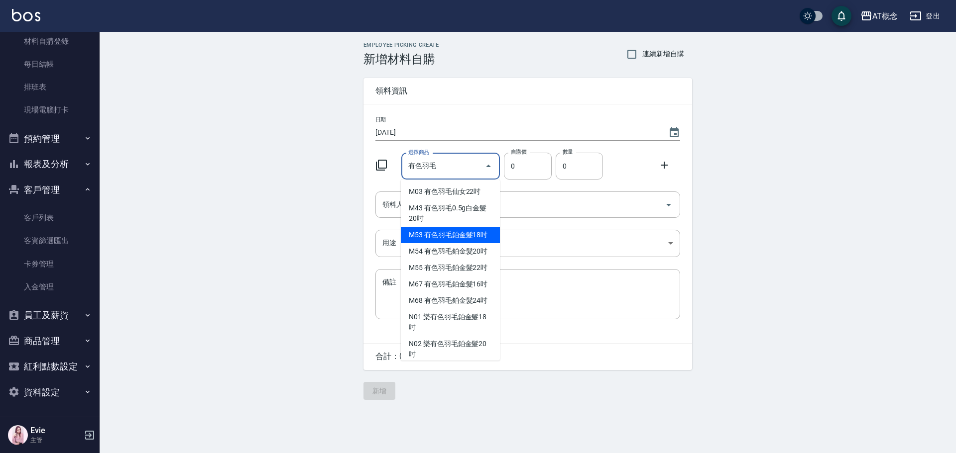
click at [462, 241] on li "M53 有色羽毛鉑金髮18吋" at bounding box center [450, 235] width 99 height 16
type input "有色羽毛鉑金髮18吋"
type input "2130"
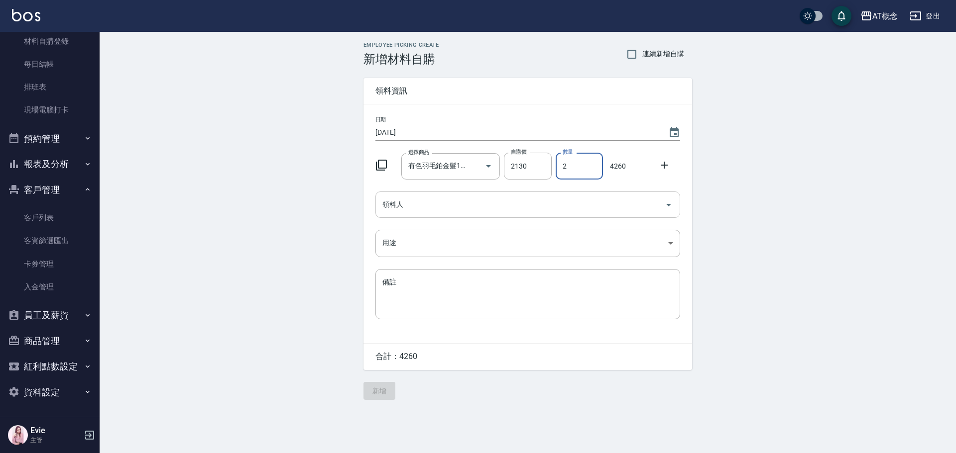
type input "2"
click at [386, 201] on input "領料人" at bounding box center [520, 204] width 281 height 17
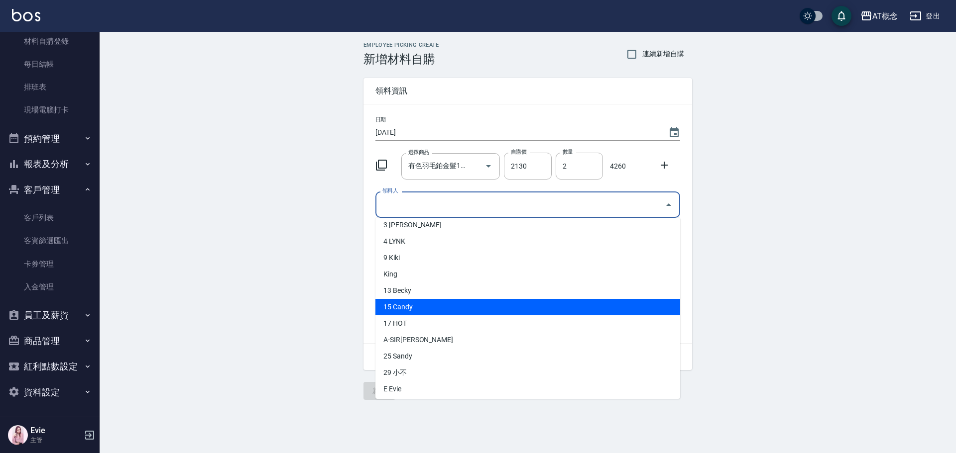
scroll to position [90, 0]
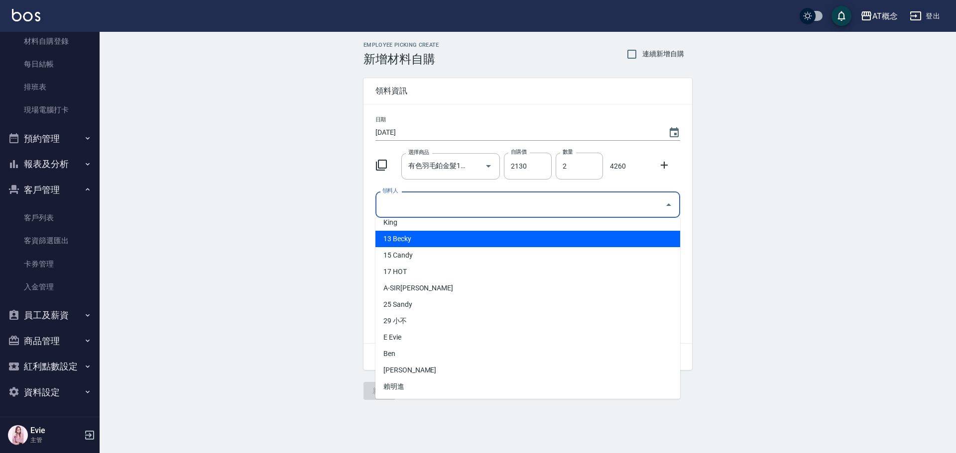
click at [410, 240] on li "13 Becky" at bounding box center [527, 239] width 305 height 16
type input "Becky"
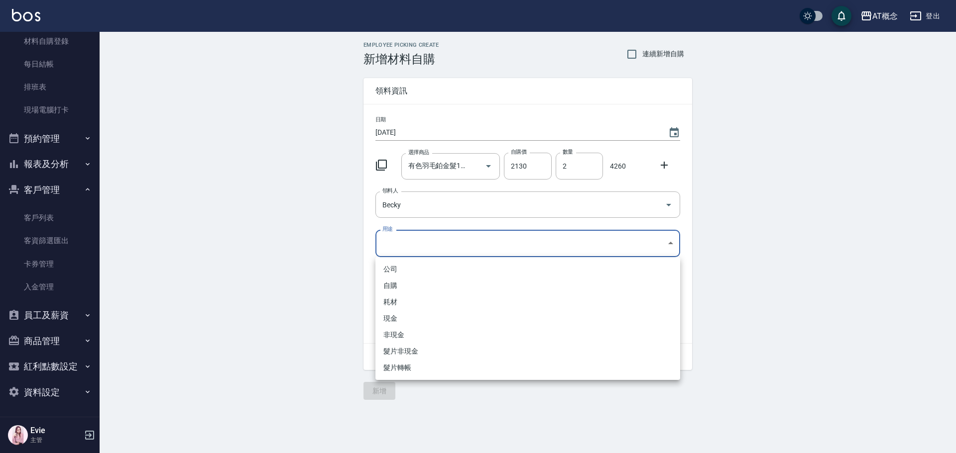
click at [405, 243] on body "AT概念 登出 櫃檯作業 打帳單 帳單列表 現金收支登錄 高階收支登錄 材料自購登錄 每日結帳 排班表 現場電腦打卡 預約管理 預約管理 單日預約紀錄 單週預…" at bounding box center [478, 226] width 956 height 453
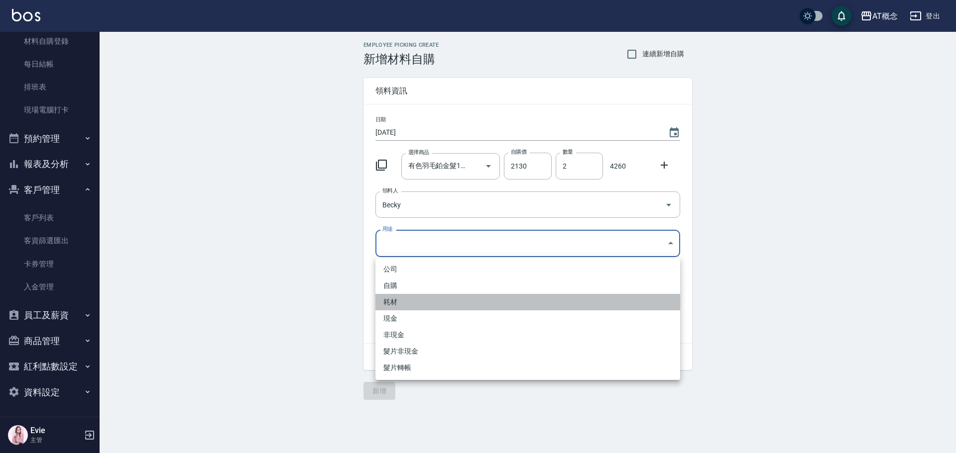
click at [403, 304] on li "耗材" at bounding box center [527, 302] width 305 height 16
type input "耗材"
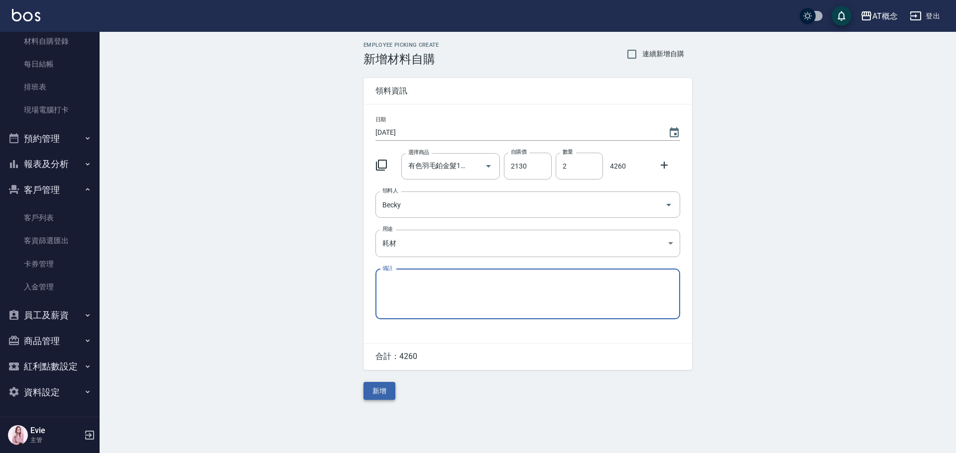
click at [380, 396] on button "新增" at bounding box center [379, 391] width 32 height 18
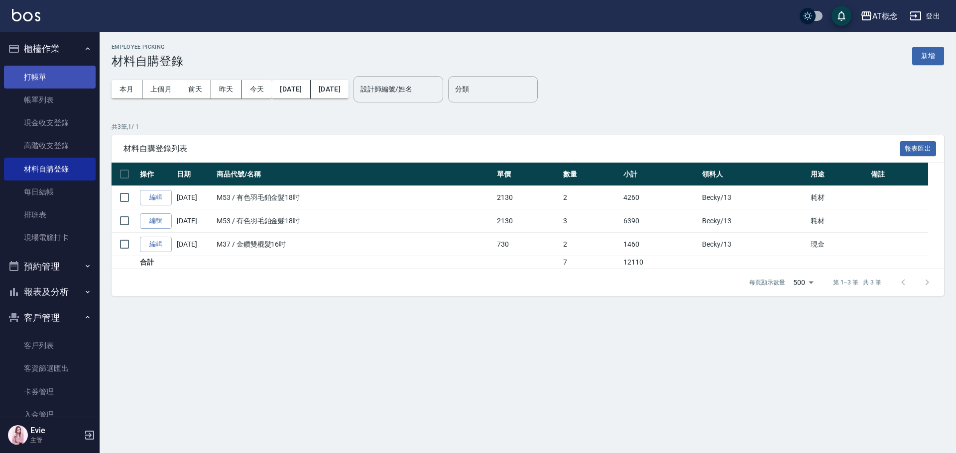
click at [48, 79] on link "打帳單" at bounding box center [50, 77] width 92 height 23
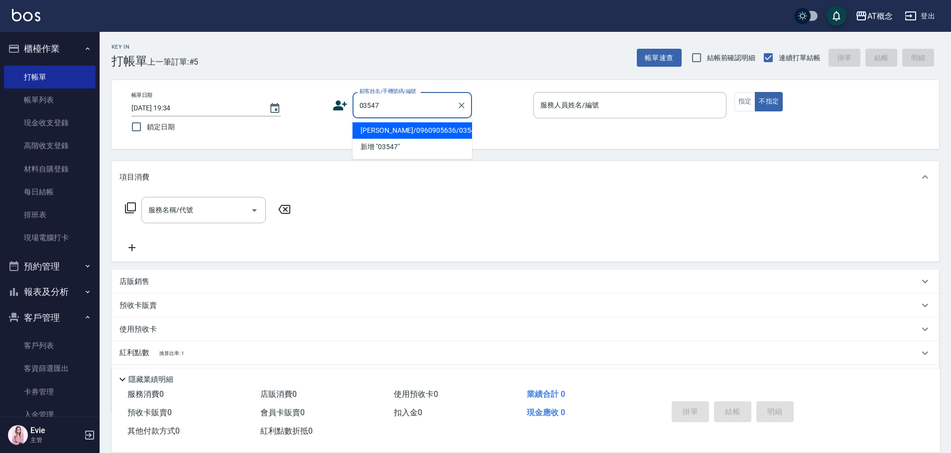
type input "[PERSON_NAME]/0960905636/03547"
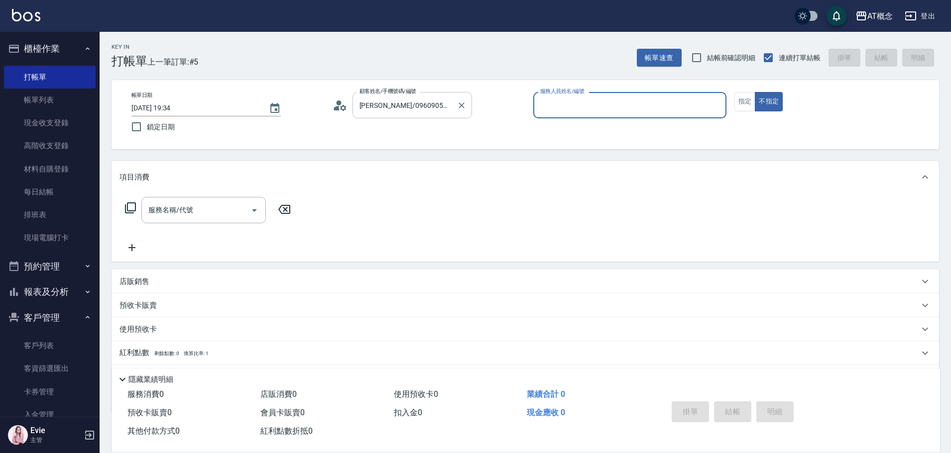
type input "Becky-13"
click at [740, 102] on button "指定" at bounding box center [744, 101] width 21 height 19
type button "true"
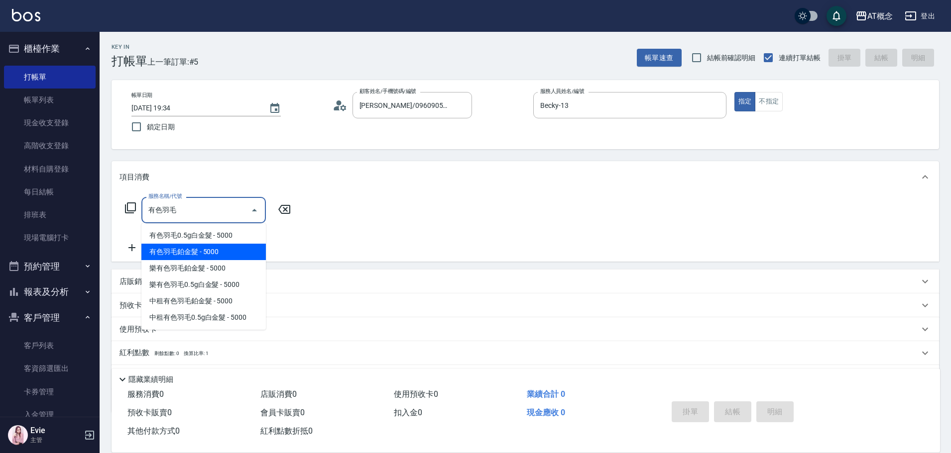
type input "有色羽毛鉑金髮(118)"
type input "500"
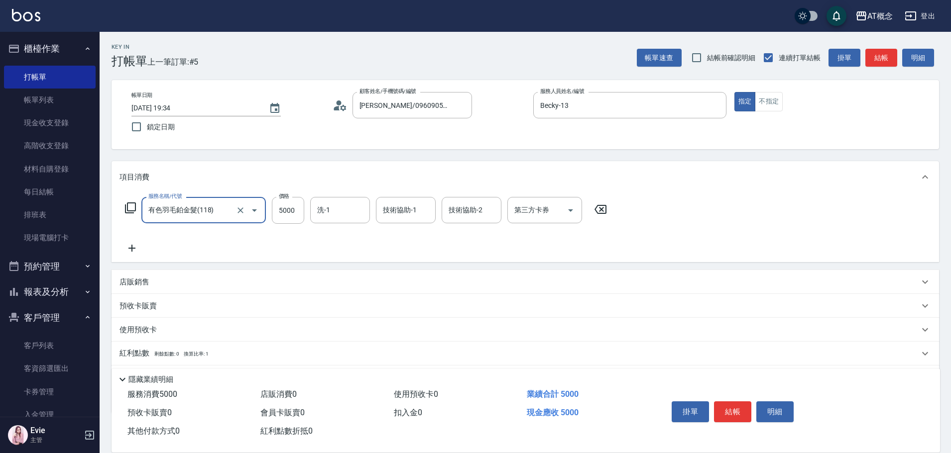
type input "有色羽毛鉑金髮(118)"
type input "0"
type input "72"
type input "70"
type input "7240"
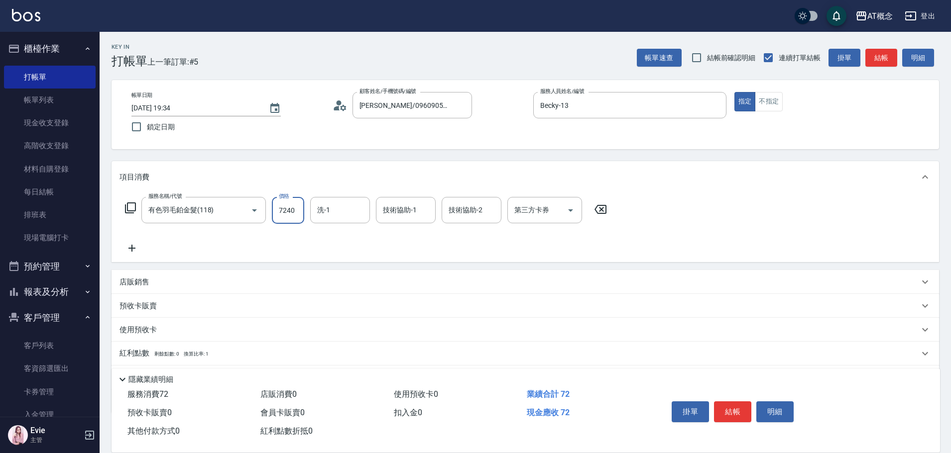
type input "720"
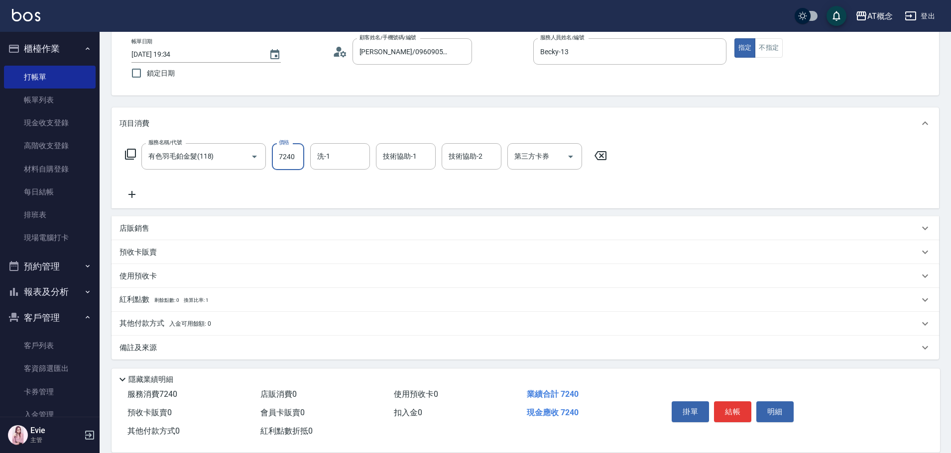
scroll to position [56, 0]
type input "7240"
click at [151, 323] on p "其他付款方式 入金可用餘額: 0" at bounding box center [165, 322] width 92 height 11
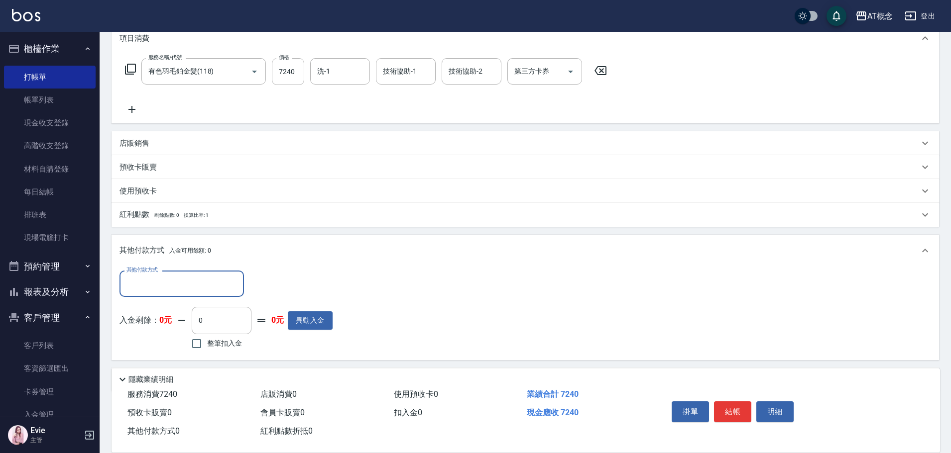
scroll to position [173, 0]
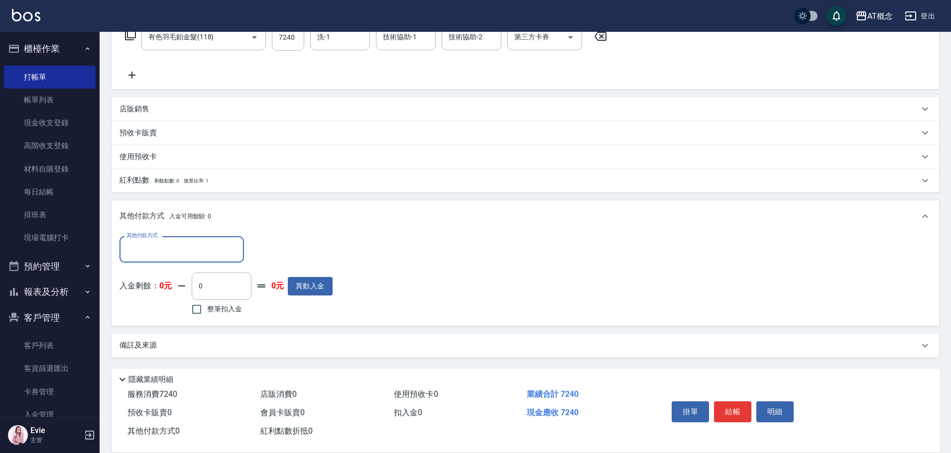
click at [171, 250] on input "其他付款方式" at bounding box center [181, 249] width 115 height 17
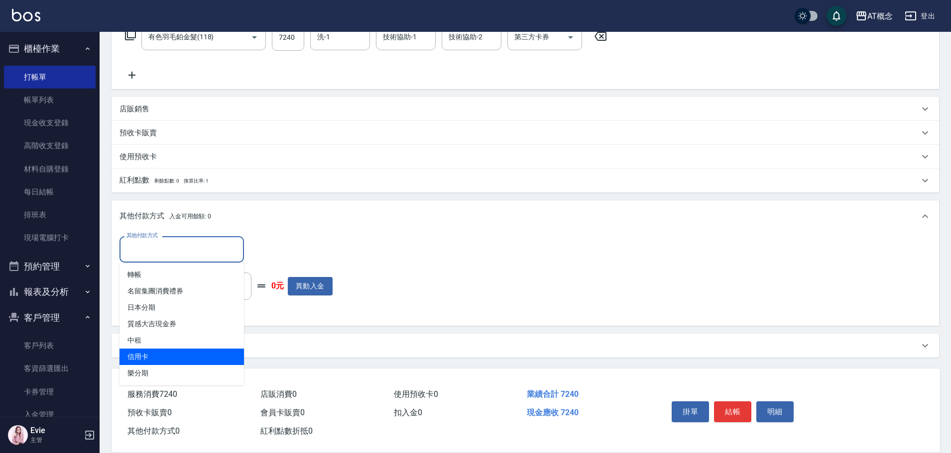
click at [144, 363] on span "信用卡" at bounding box center [181, 357] width 124 height 16
type input "信用卡"
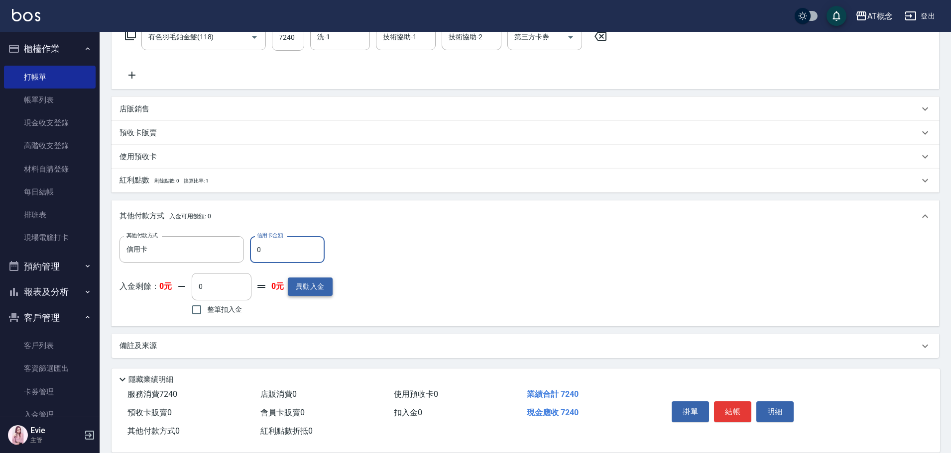
type input "7"
type input "710"
type input "72"
type input "650"
type input "7240"
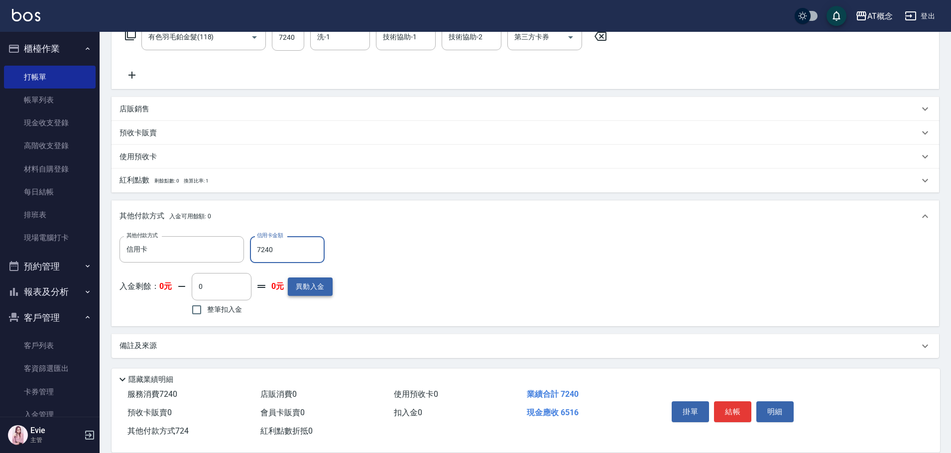
type input "0"
type input "[DATE] 19:35"
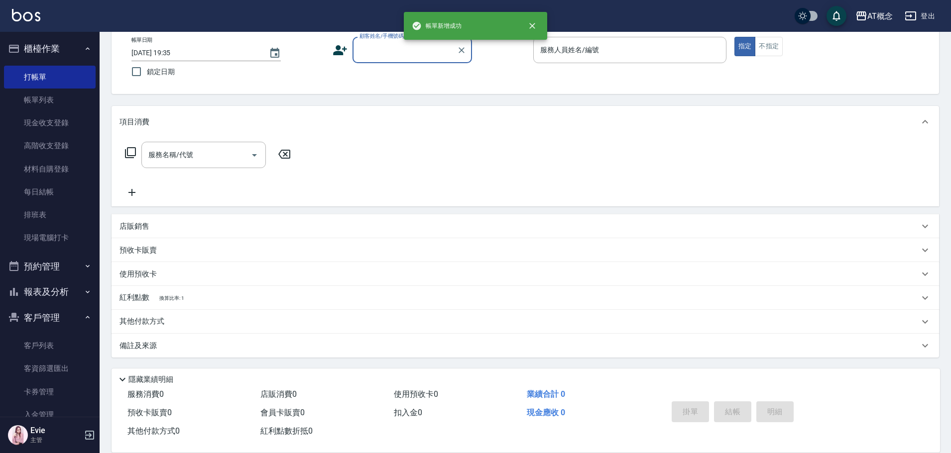
scroll to position [0, 0]
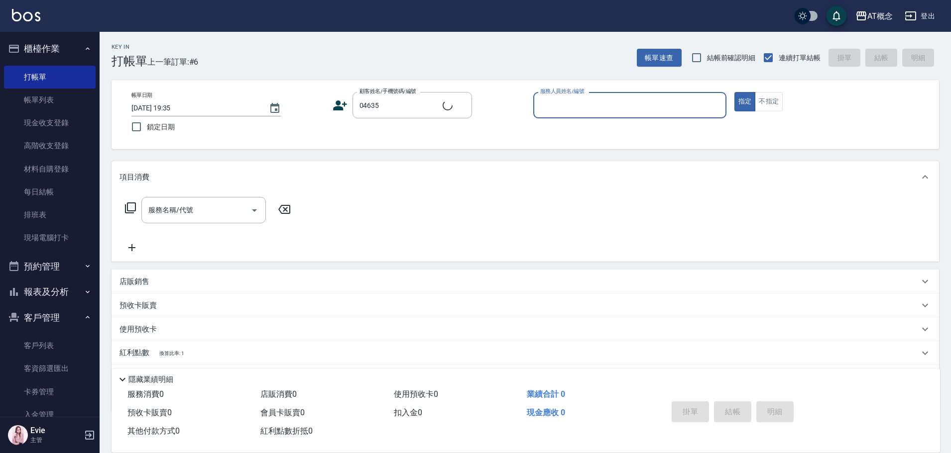
type input "[PERSON_NAME]/0979509619/04635"
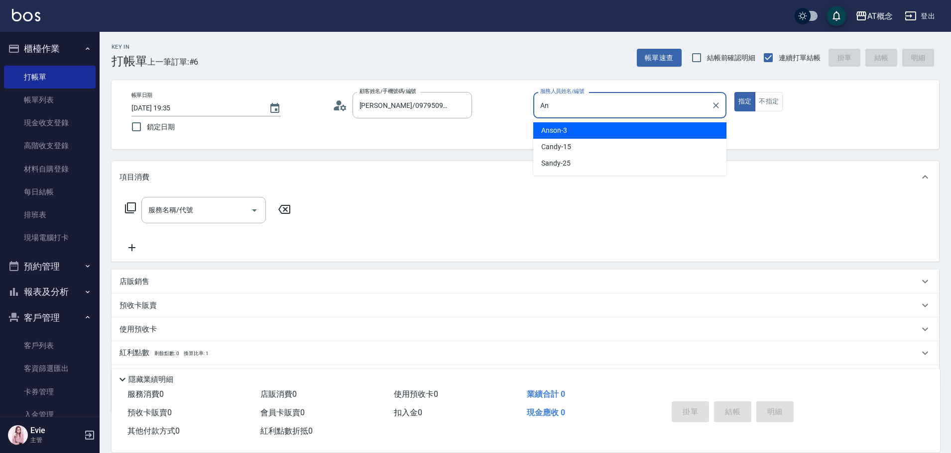
type input "A"
type input "LYNK-4"
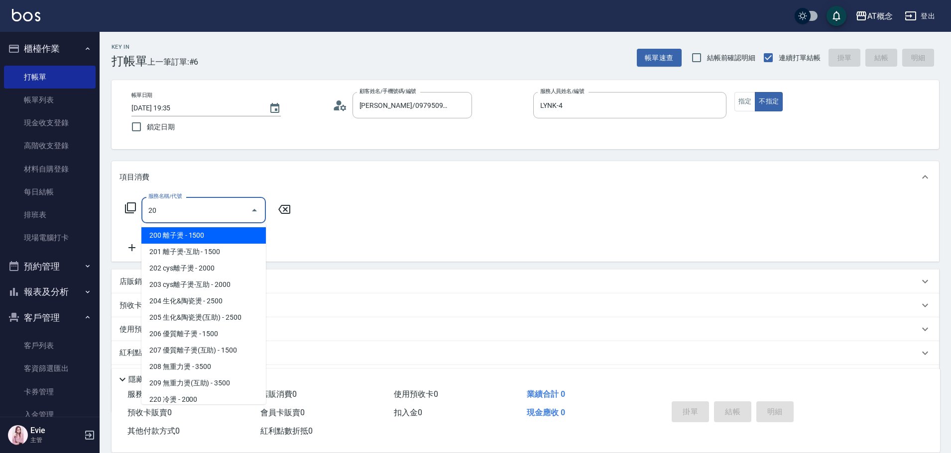
type input "200 離子燙(200)"
type input "150"
type input "200 離子燙(200)"
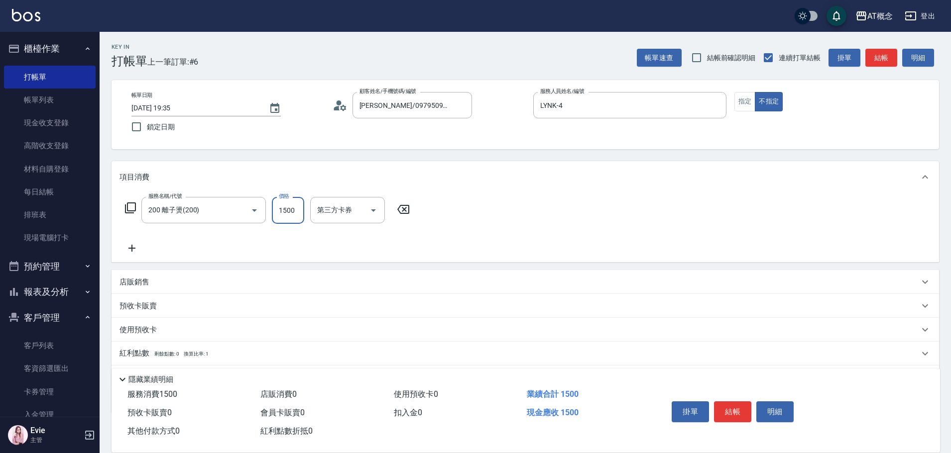
type input "0"
type input "18"
type input "10"
type input "180"
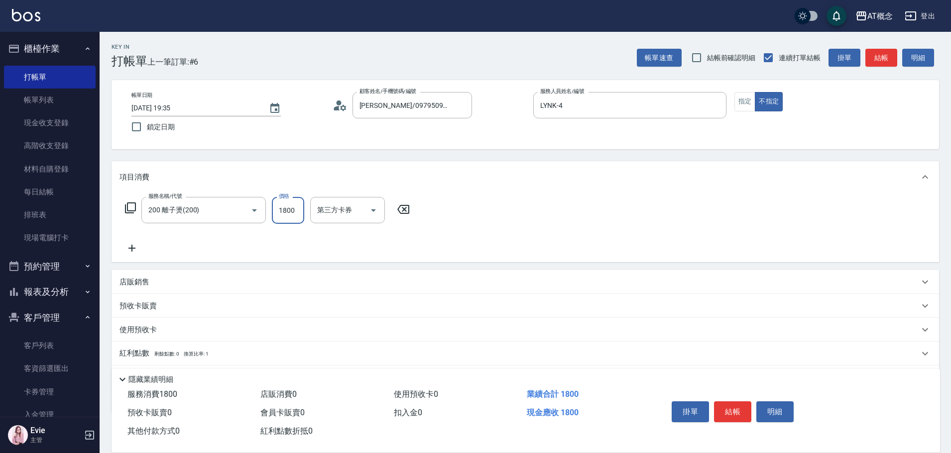
type input "1800"
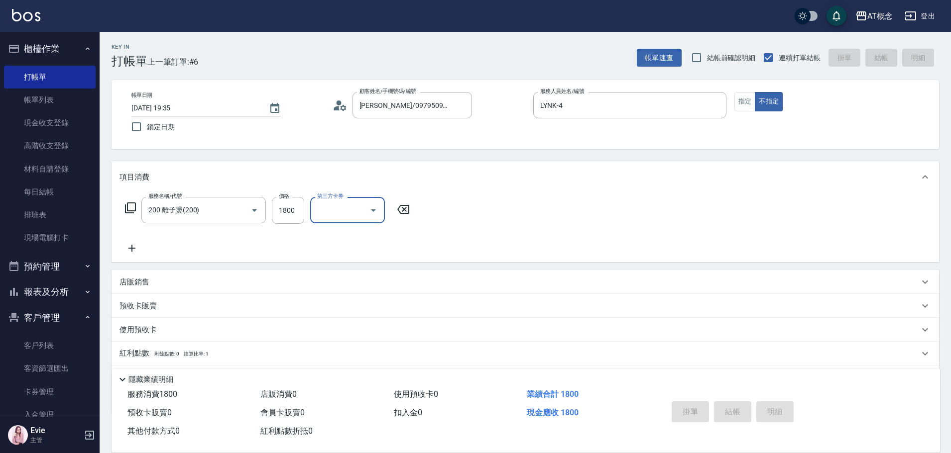
type input "0"
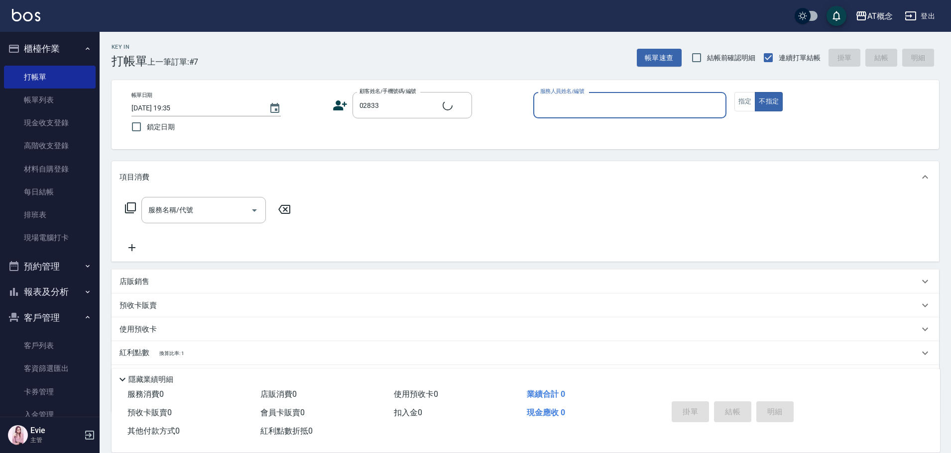
type input "[PERSON_NAME]/0918022305/02833"
type input "Kiki-9"
click at [755, 92] on button "不指定" at bounding box center [769, 101] width 28 height 19
type button "false"
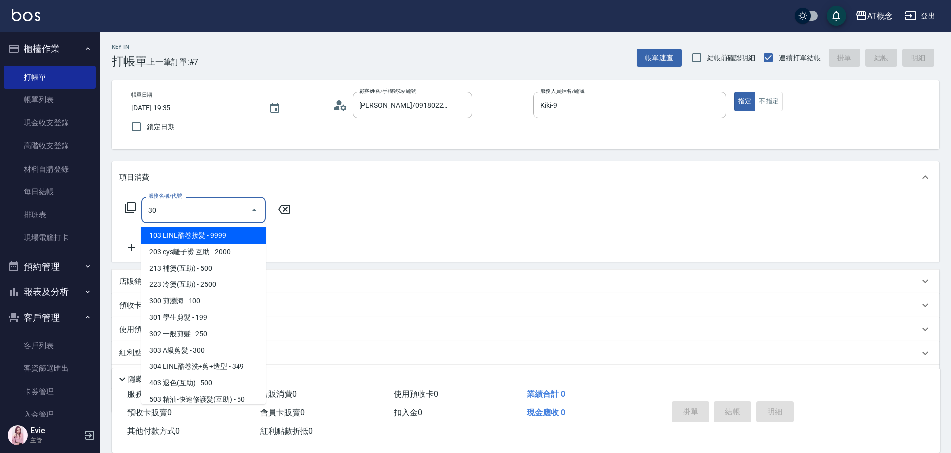
type input "303"
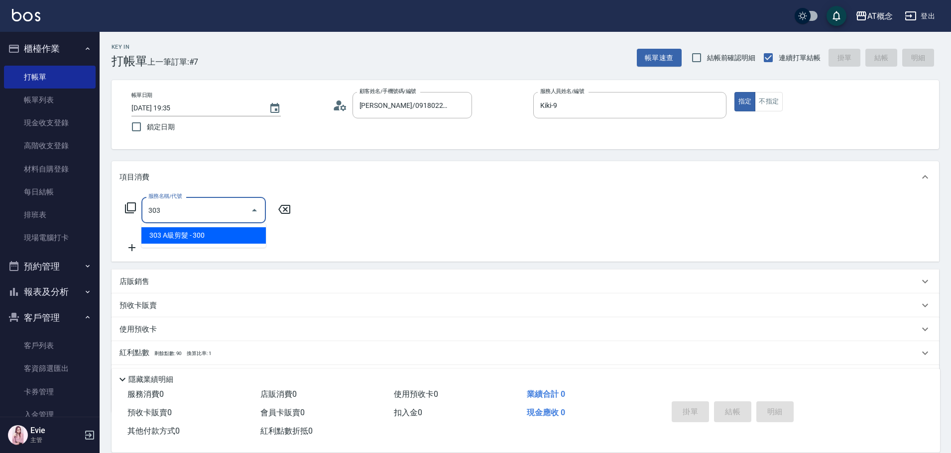
type input "30"
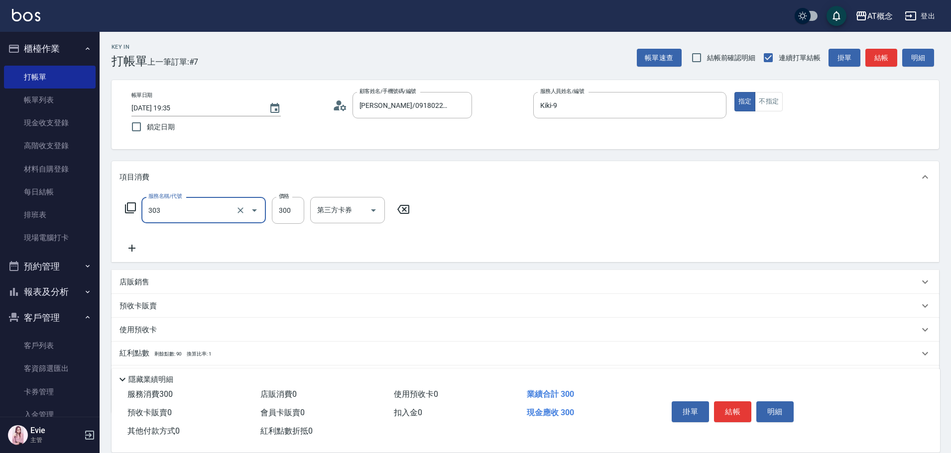
type input "303 A級剪髮(303)"
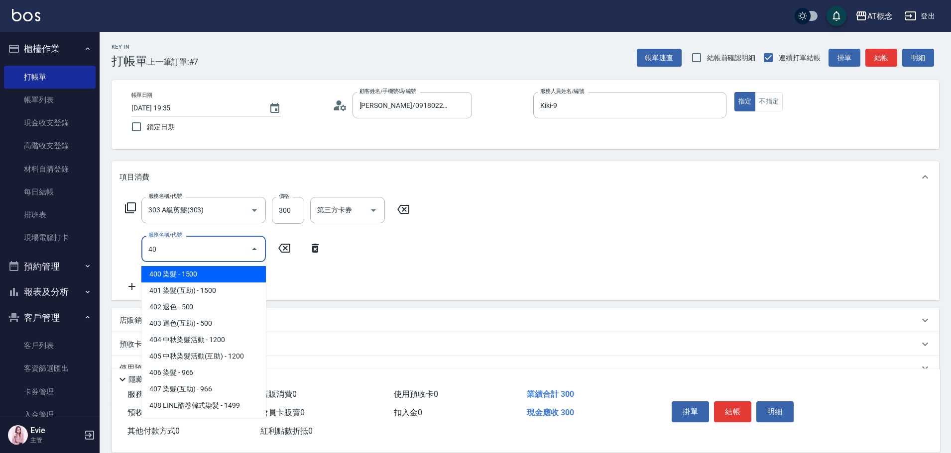
type input "400"
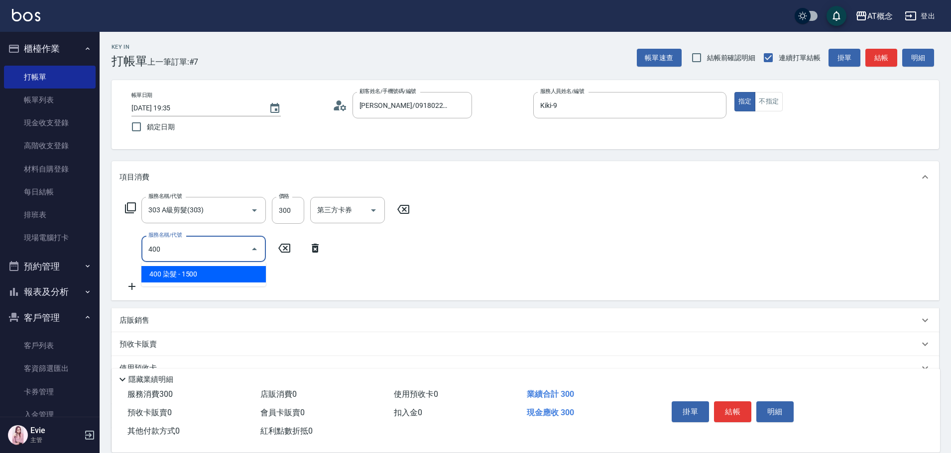
type input "180"
type input "400 染髮(400)"
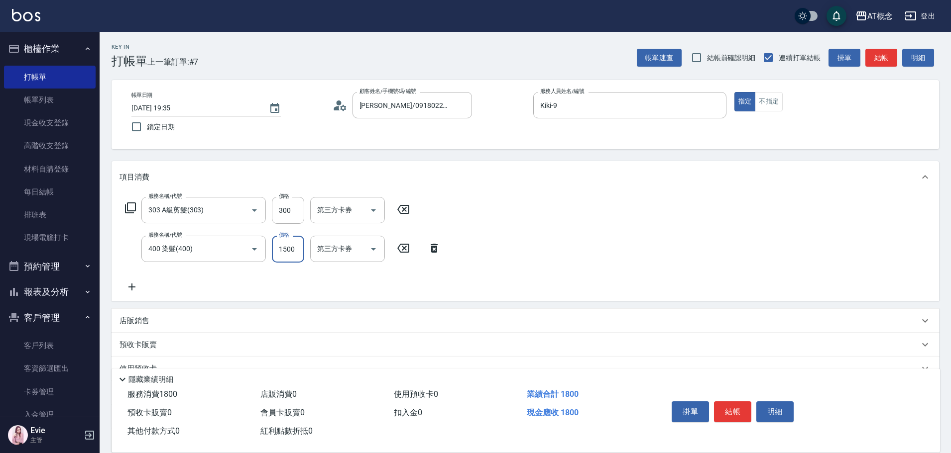
type input "30"
type input "109"
type input "130"
type input "1099"
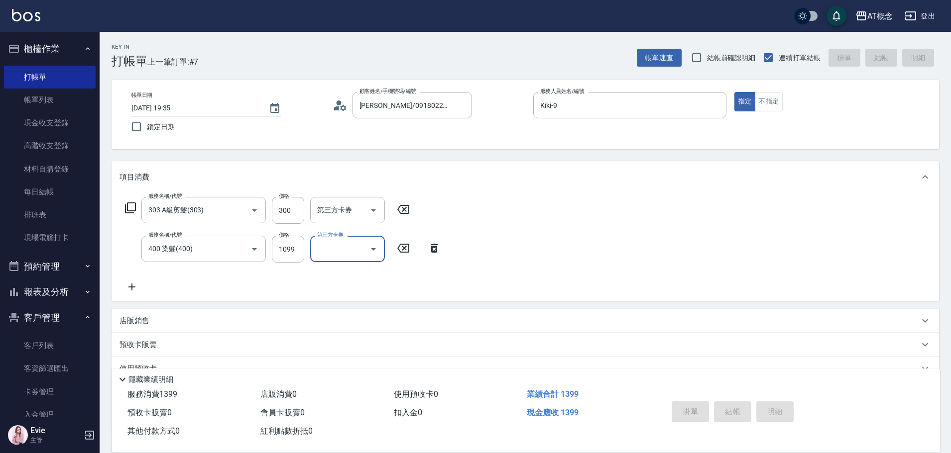
type input "0"
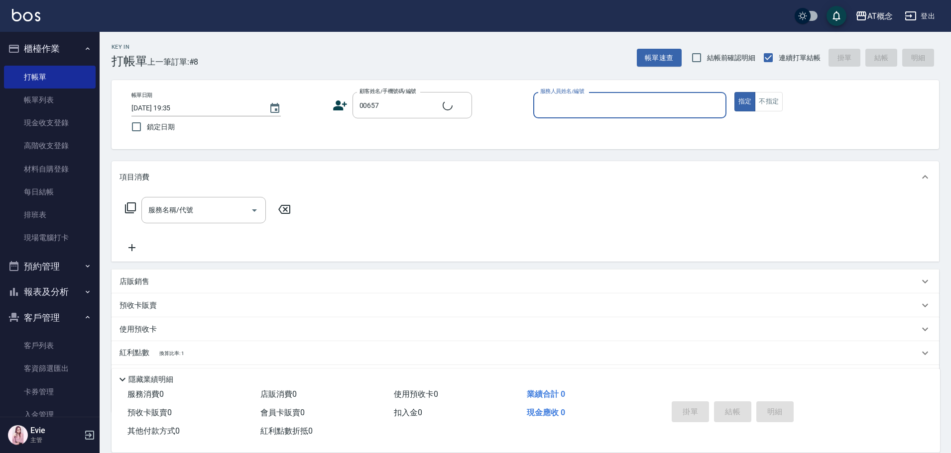
type input "蘇育成/0983515782/00657"
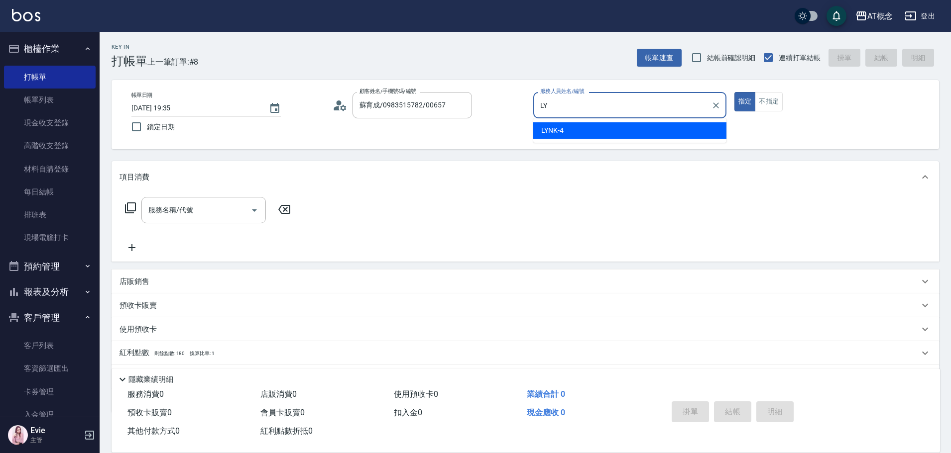
type input "L"
type input "Anson-3"
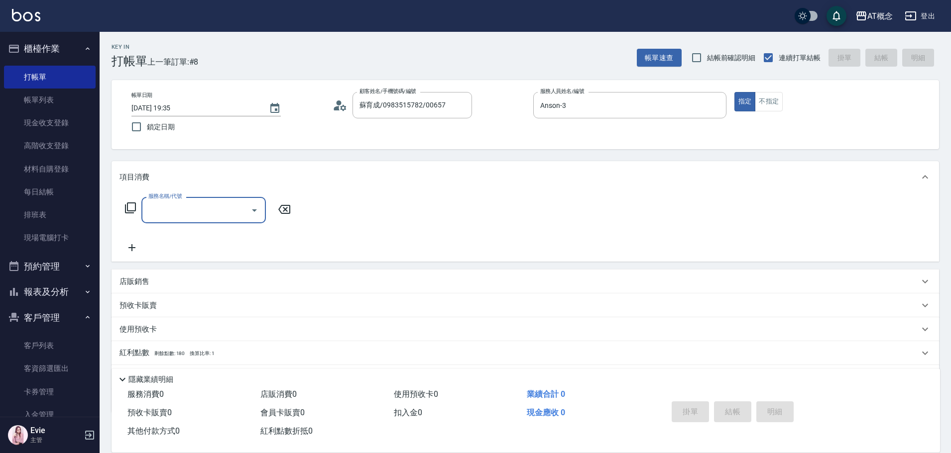
click at [141, 280] on p "店販銷售" at bounding box center [134, 282] width 30 height 10
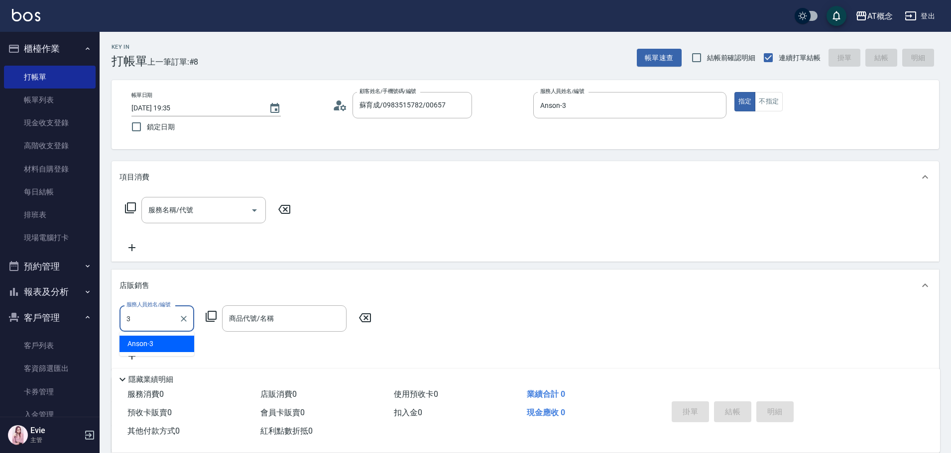
type input "Anson-3"
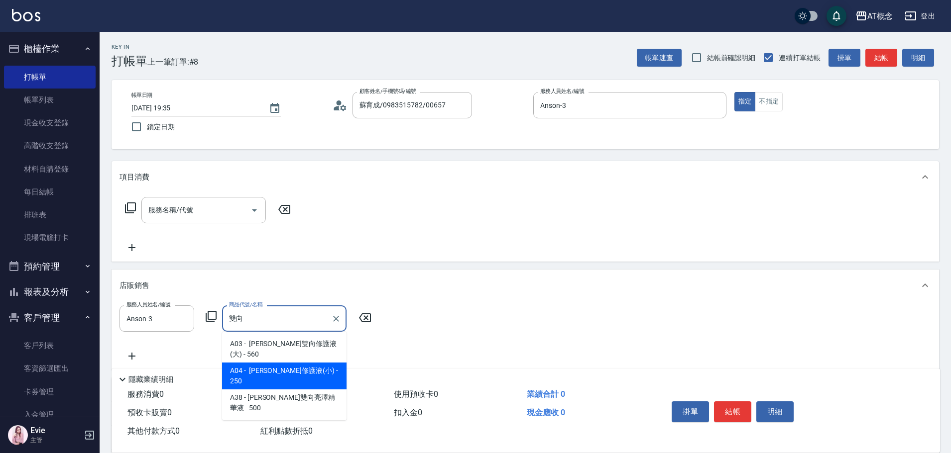
click at [279, 363] on span "A04 - [PERSON_NAME]修護液(小) - 250" at bounding box center [284, 376] width 124 height 27
type input "亮澤雙向修護液(小)"
type input "20"
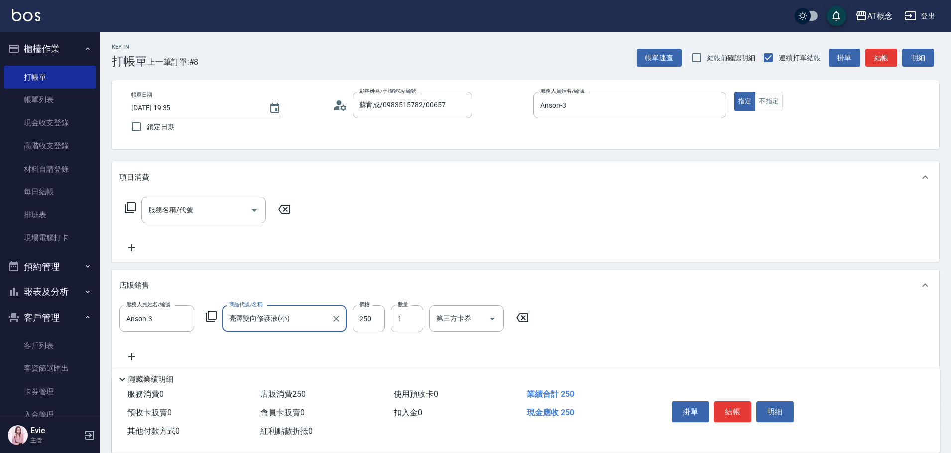
type input "亮澤雙向修護液(小)"
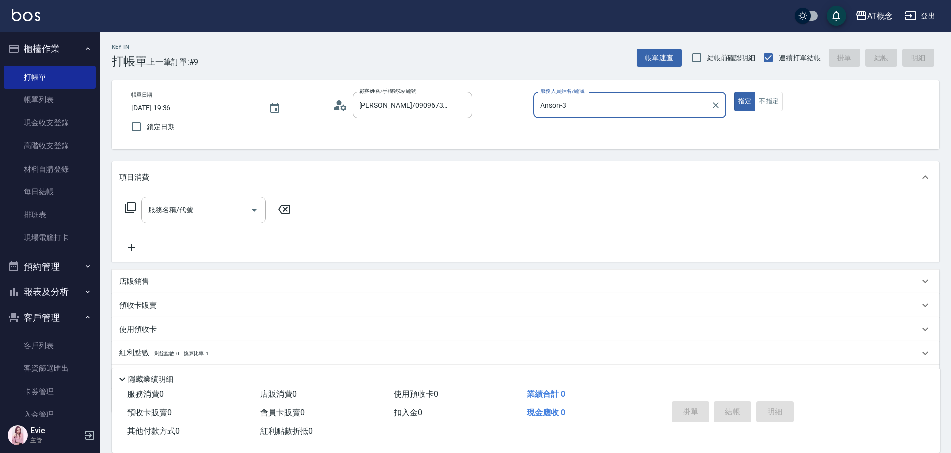
click at [734, 92] on button "指定" at bounding box center [744, 101] width 21 height 19
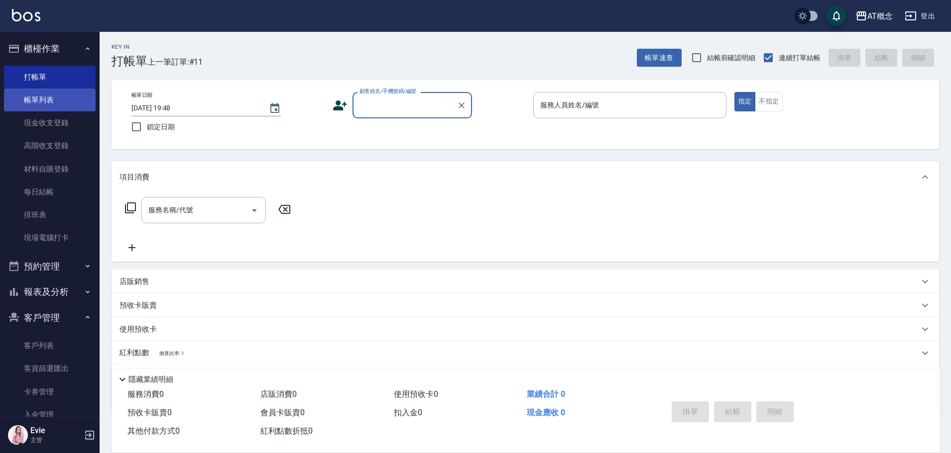
click at [48, 103] on link "帳單列表" at bounding box center [50, 100] width 92 height 23
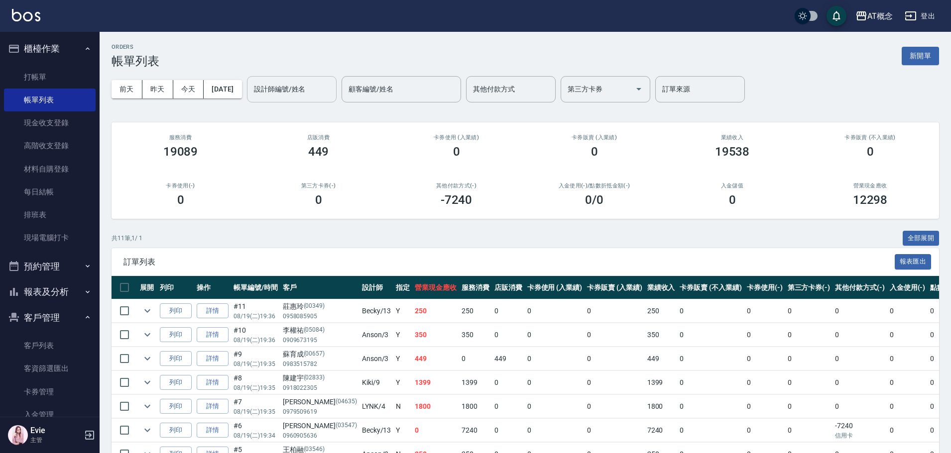
click at [296, 92] on input "設計師編號/姓名" at bounding box center [291, 89] width 81 height 17
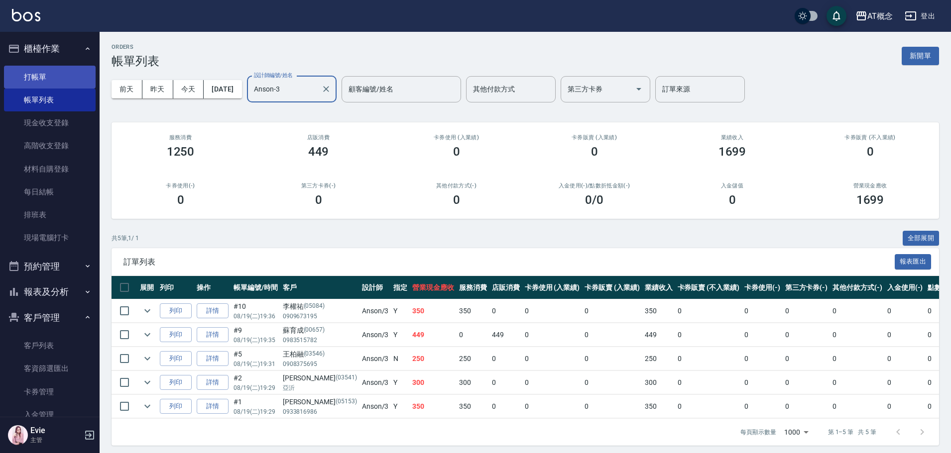
click at [55, 77] on link "打帳單" at bounding box center [50, 77] width 92 height 23
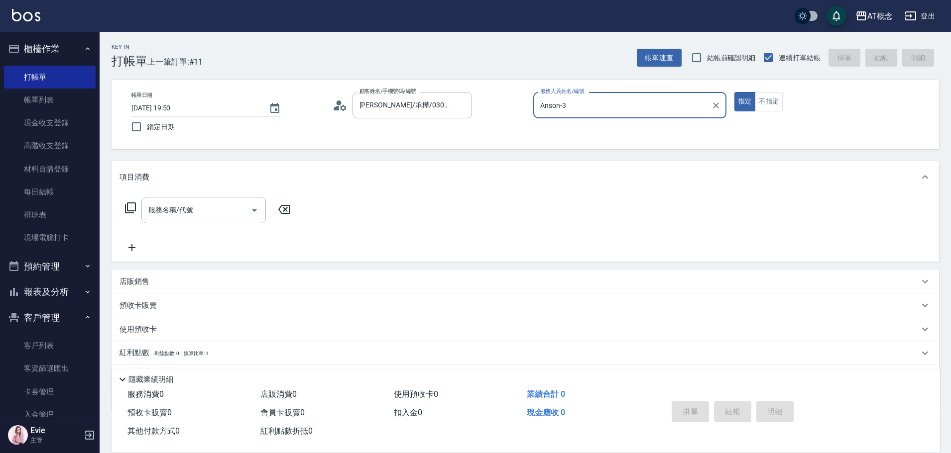
click at [734, 92] on button "指定" at bounding box center [744, 101] width 21 height 19
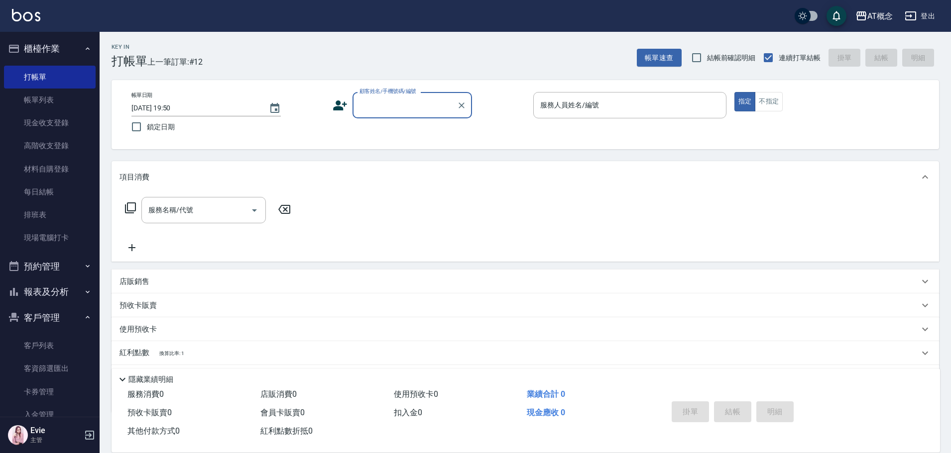
click at [49, 296] on button "報表及分析" at bounding box center [50, 292] width 92 height 26
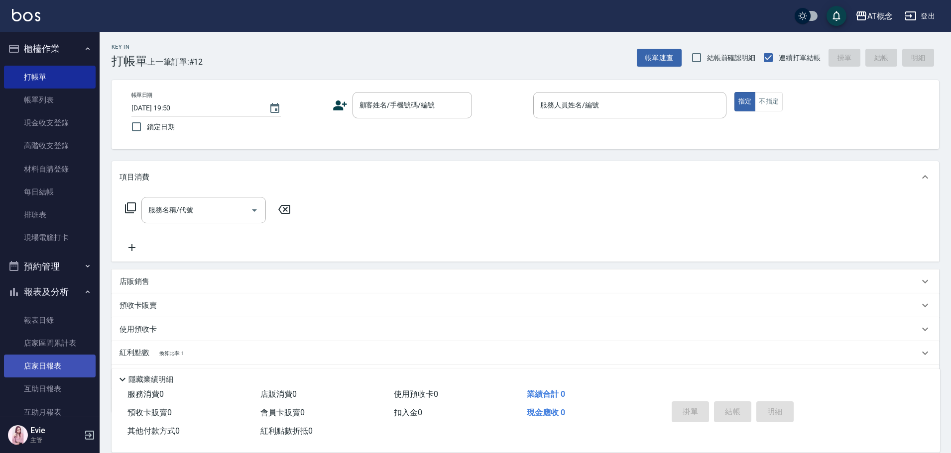
click at [52, 365] on link "店家日報表" at bounding box center [50, 366] width 92 height 23
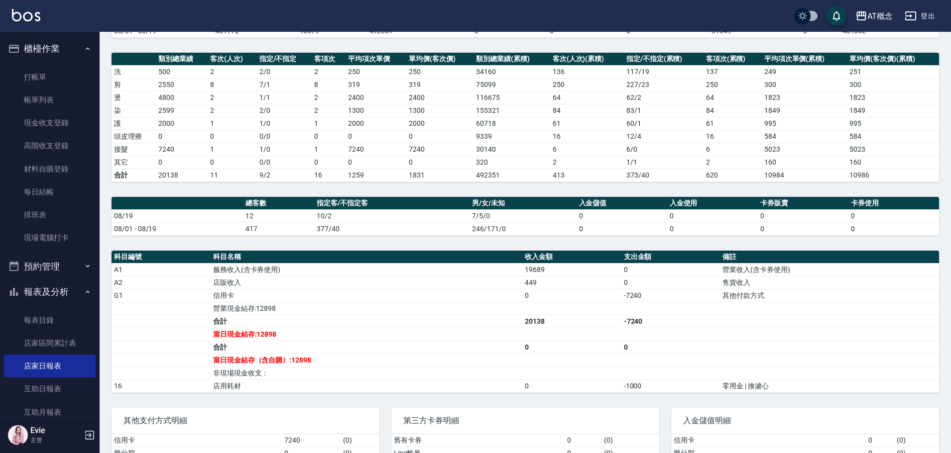
scroll to position [149, 0]
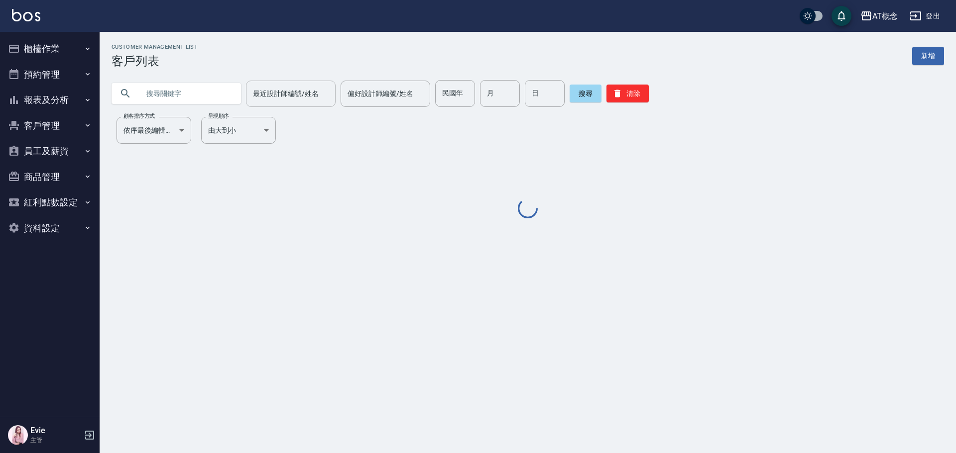
click at [274, 87] on input "最近設計師編號/姓名" at bounding box center [290, 93] width 81 height 17
click at [191, 91] on input "text" at bounding box center [186, 93] width 94 height 27
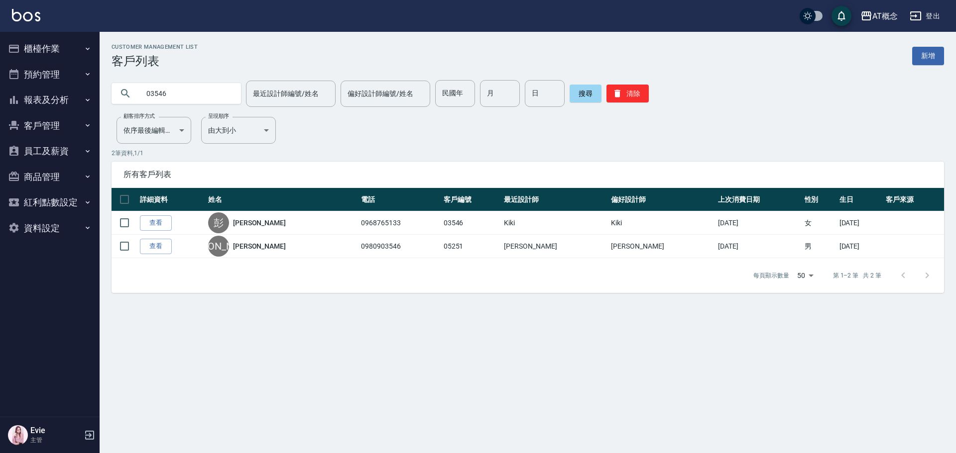
drag, startPoint x: 179, startPoint y: 86, endPoint x: 0, endPoint y: 87, distance: 179.2
click at [0, 98] on div "AT概念 登出 櫃檯作業 打帳單 帳單列表 現金收支登錄 高階收支登錄 材料自購登錄 每日結帳 排班表 現場電腦打卡 預約管理 預約管理 單日預約紀錄 單週預…" at bounding box center [478, 226] width 956 height 453
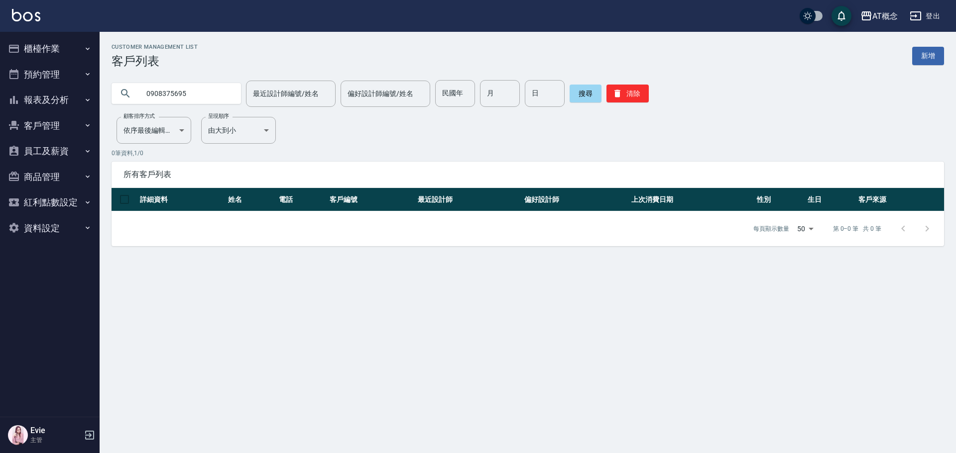
drag, startPoint x: 199, startPoint y: 97, endPoint x: 108, endPoint y: 95, distance: 91.1
click at [112, 94] on div "0908375695" at bounding box center [176, 93] width 129 height 21
type input "03546"
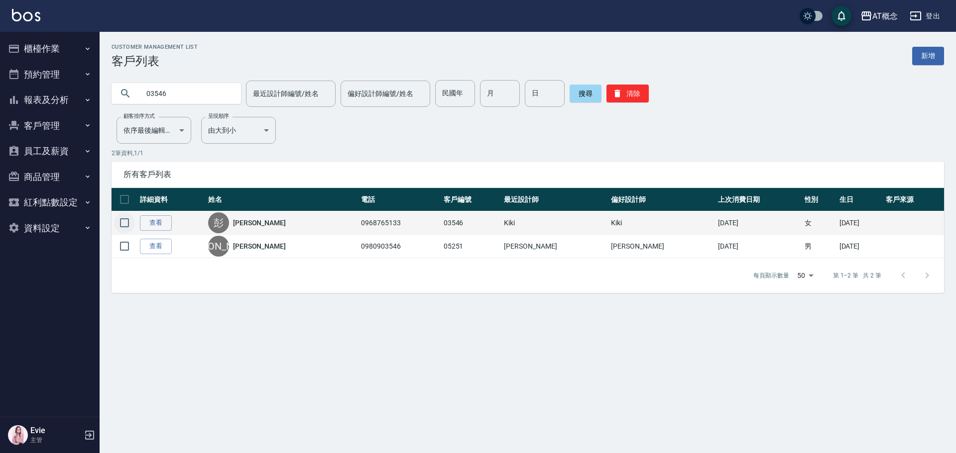
click at [123, 223] on input "checkbox" at bounding box center [124, 223] width 21 height 21
checkbox input "true"
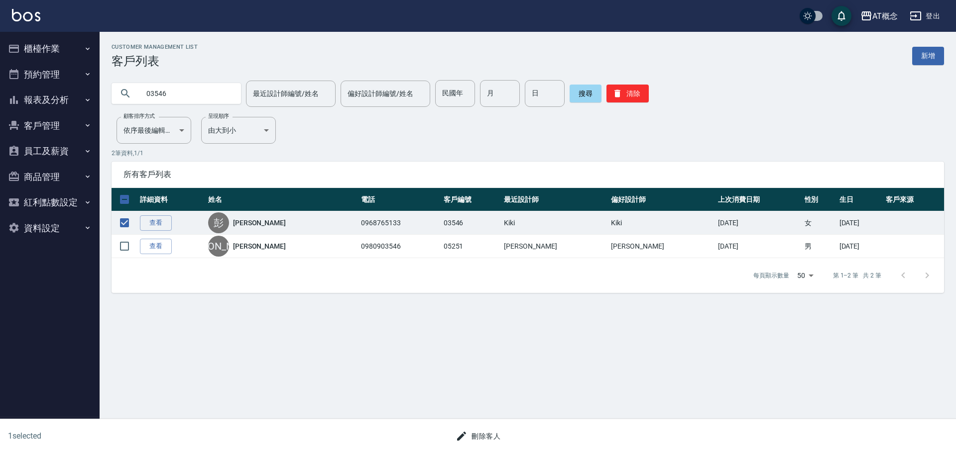
click at [484, 435] on button "刪除客人" at bounding box center [477, 437] width 53 height 18
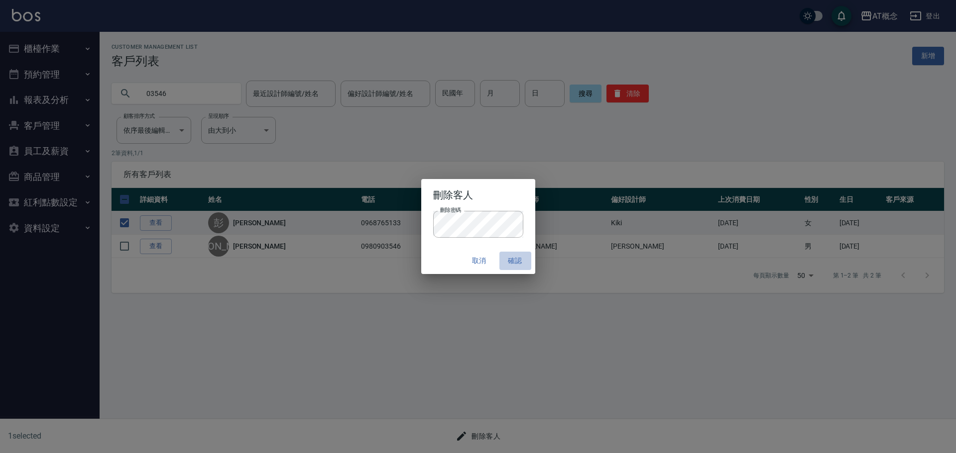
click at [517, 260] on button "確認" at bounding box center [515, 261] width 32 height 18
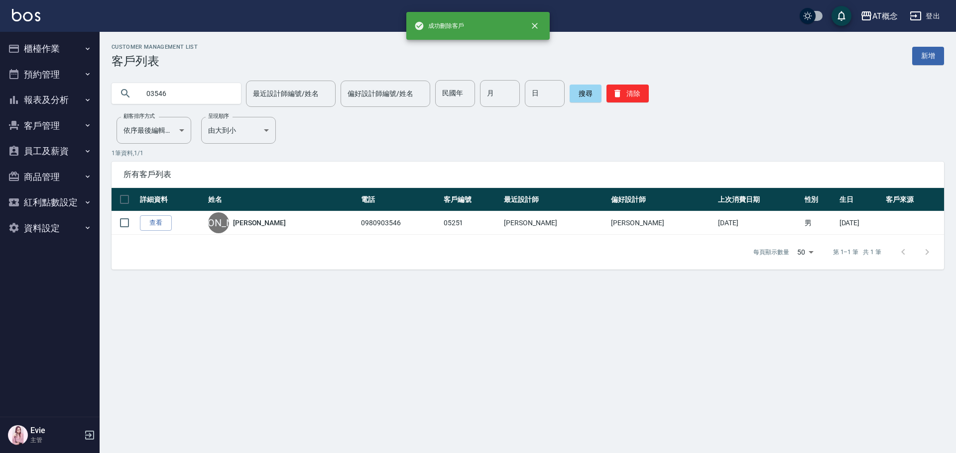
drag, startPoint x: 928, startPoint y: 56, endPoint x: 920, endPoint y: 56, distance: 8.0
click at [928, 56] on link "新增" at bounding box center [928, 56] width 32 height 18
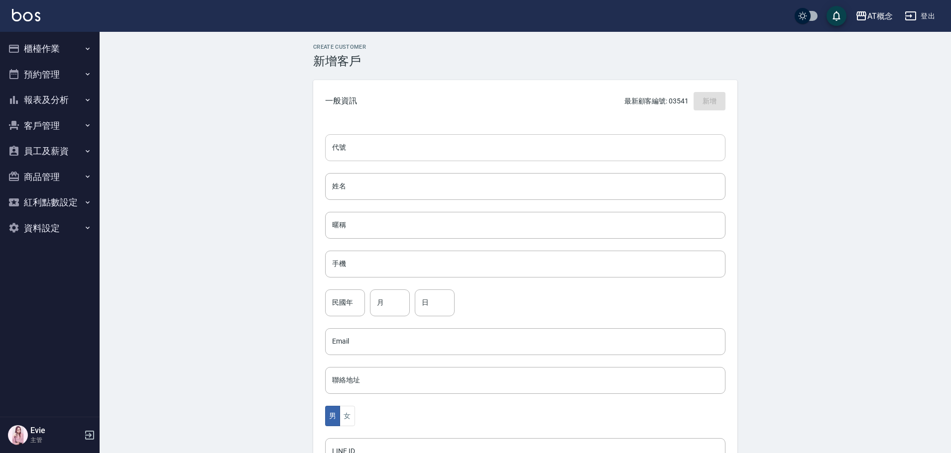
click at [376, 142] on input "代號" at bounding box center [525, 147] width 400 height 27
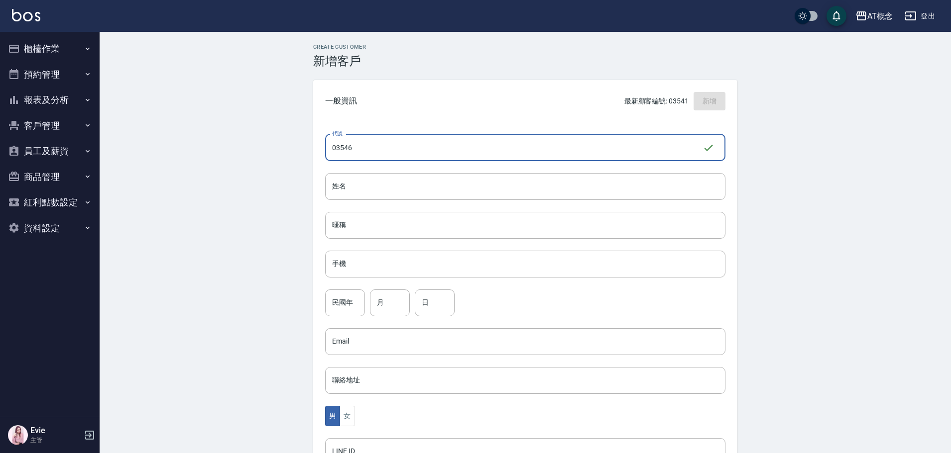
type input "03546"
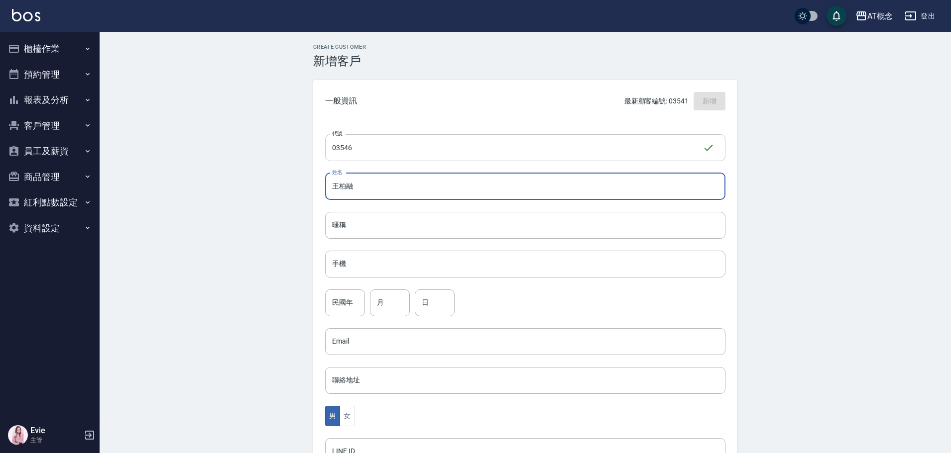
type input "王柏融"
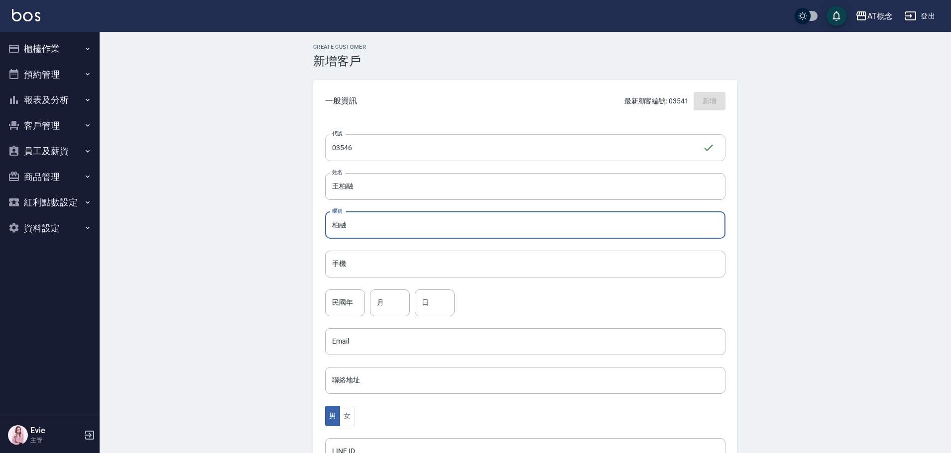
type input "柏融"
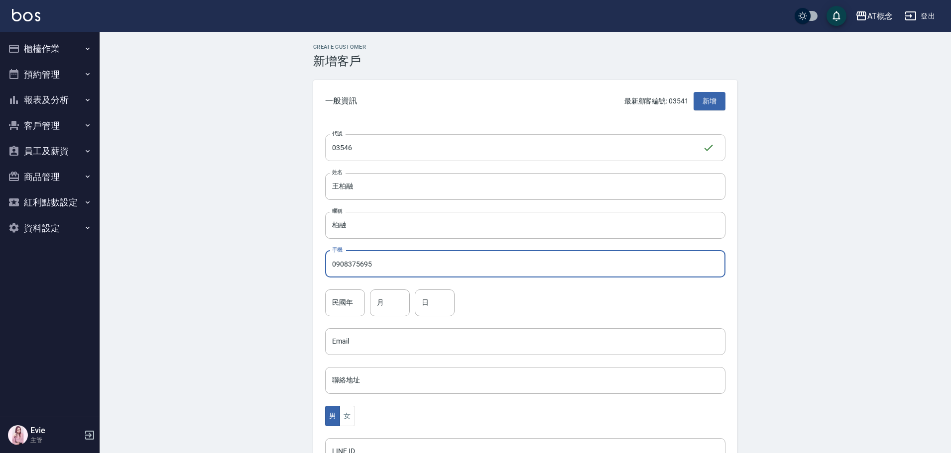
type input "0908375695"
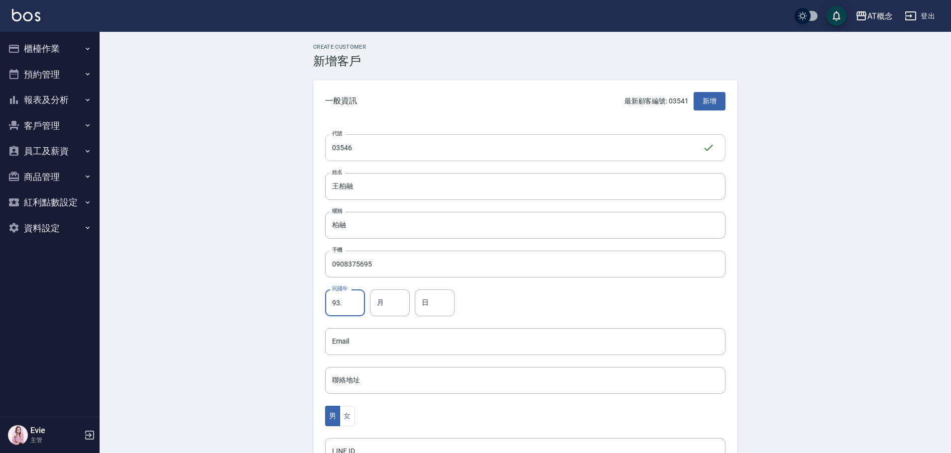
type input "93."
type input "11"
type input "23"
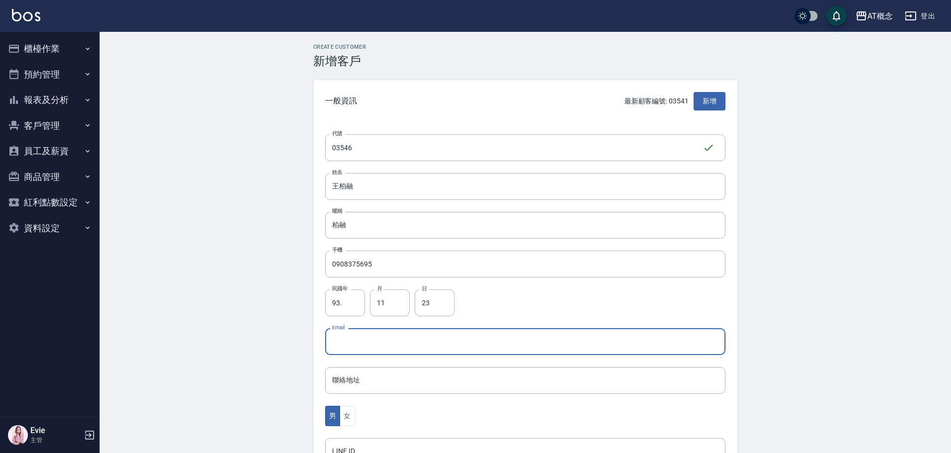
drag, startPoint x: 345, startPoint y: 338, endPoint x: 341, endPoint y: 328, distance: 10.7
click at [341, 333] on div "Email Email" at bounding box center [525, 342] width 400 height 27
click at [350, 299] on input "93." at bounding box center [345, 303] width 40 height 27
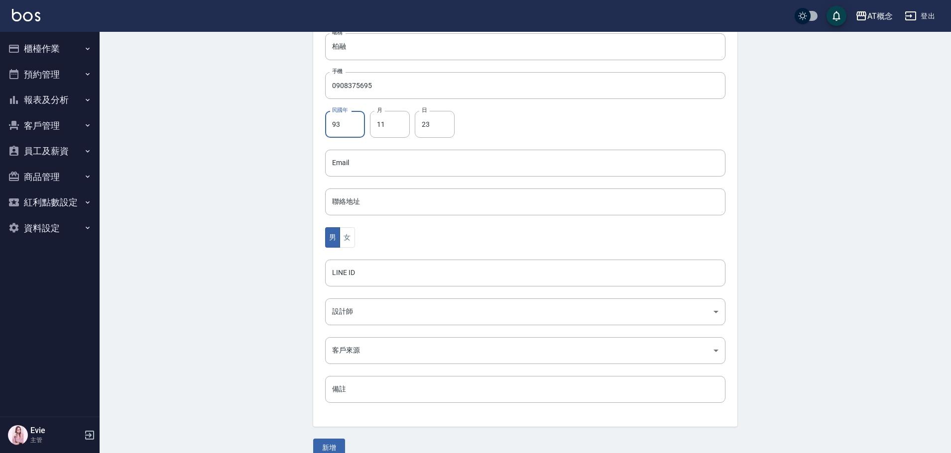
scroll to position [195, 0]
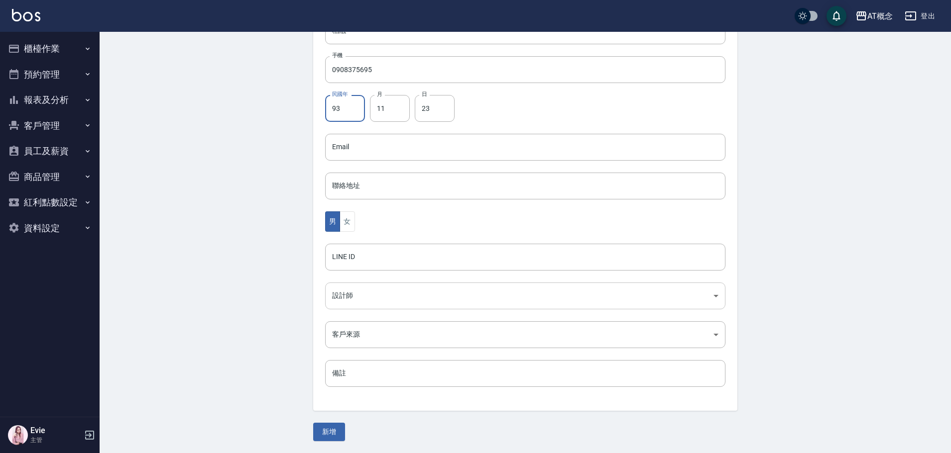
type input "93"
click at [356, 297] on body "AT概念 登出 櫃檯作業 打帳單 帳單列表 現金收支登錄 高階收支登錄 材料自購登錄 每日結帳 排班表 現場電腦打卡 預約管理 預約管理 單日預約紀錄 單週預…" at bounding box center [478, 129] width 956 height 648
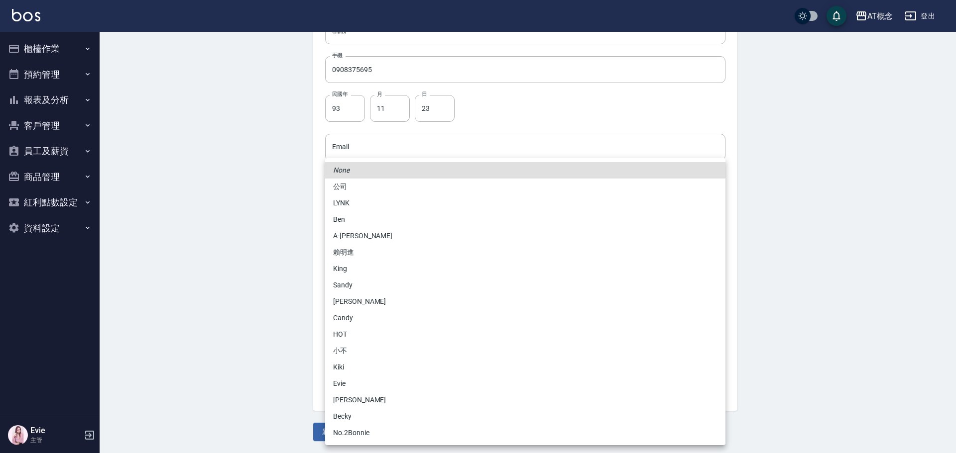
click at [350, 404] on li "[PERSON_NAME]" at bounding box center [525, 400] width 400 height 16
type input "6d66dedd-d7e3-492f-8c05-f4e40e3a1c36"
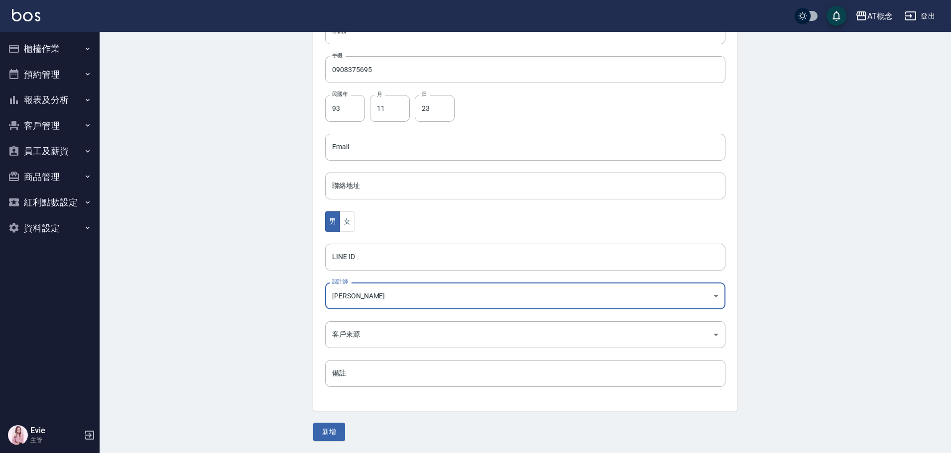
click at [336, 434] on button "新增" at bounding box center [329, 432] width 32 height 18
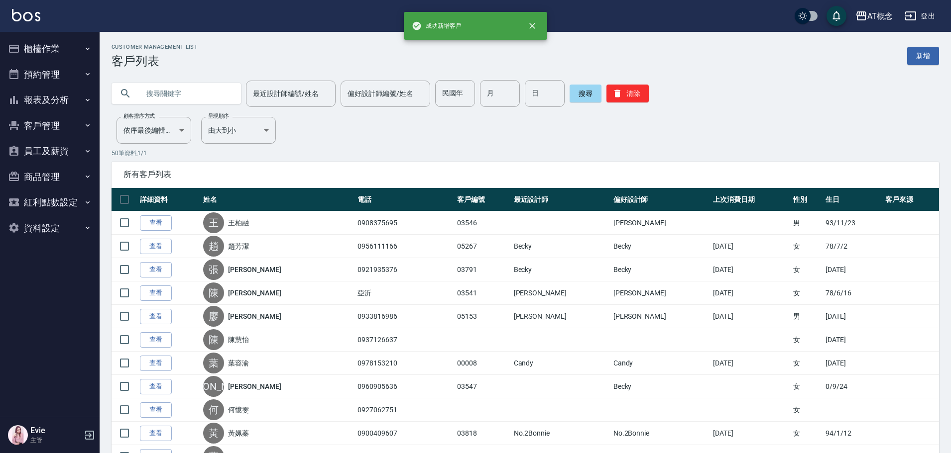
click at [200, 83] on input "text" at bounding box center [186, 93] width 94 height 27
click at [200, 91] on input "text" at bounding box center [186, 93] width 94 height 27
type input "莊惠玲"
